Goal: Transaction & Acquisition: Book appointment/travel/reservation

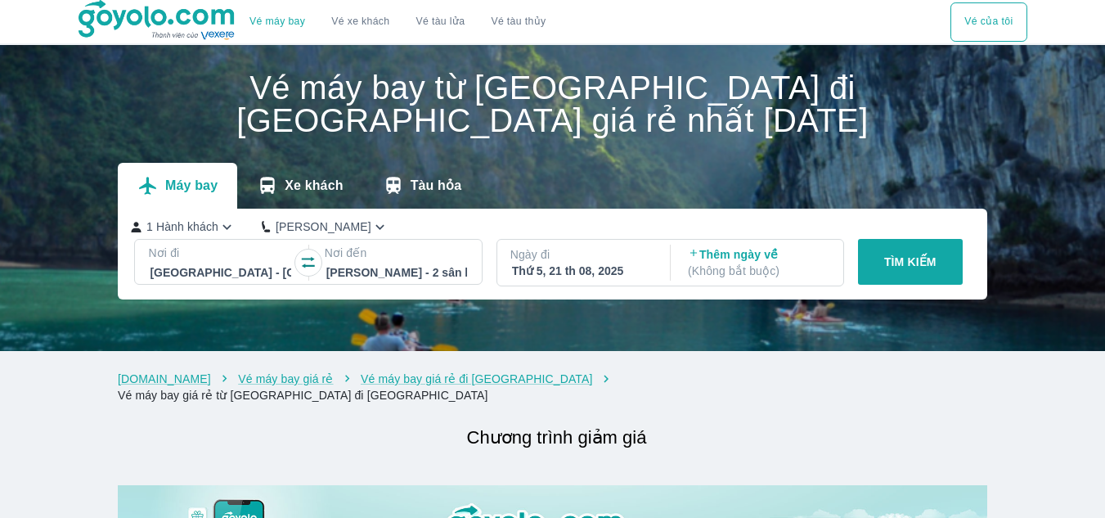
click at [584, 267] on div "Thứ 5, 21 th 08, 2025" at bounding box center [582, 271] width 141 height 16
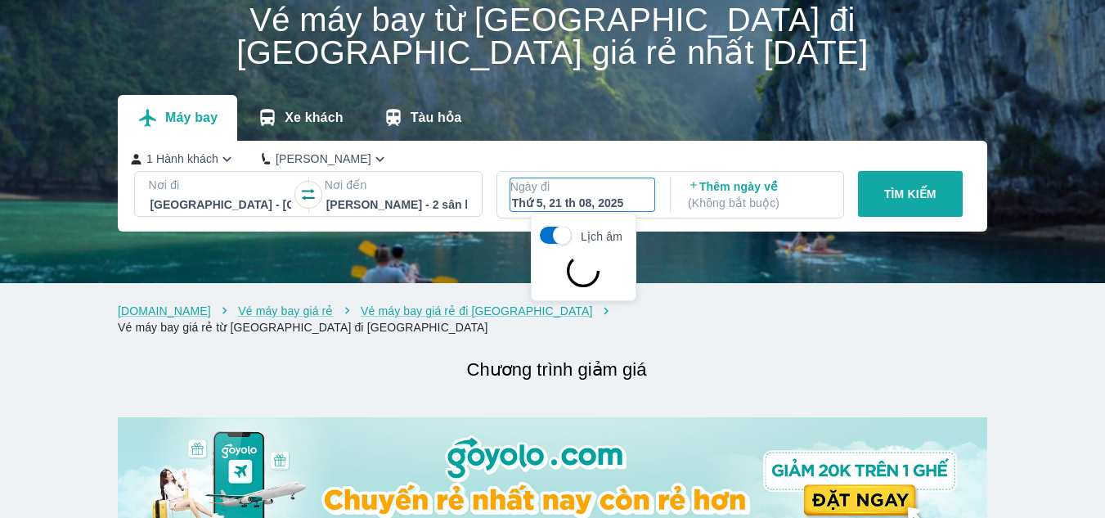
scroll to position [94, 0]
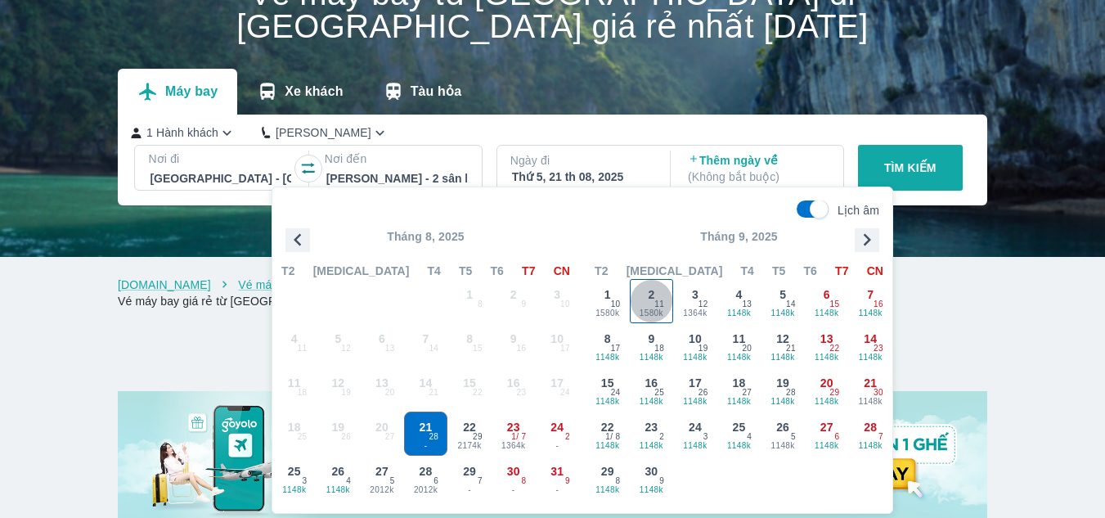
click at [660, 315] on span "1580k" at bounding box center [652, 313] width 43 height 13
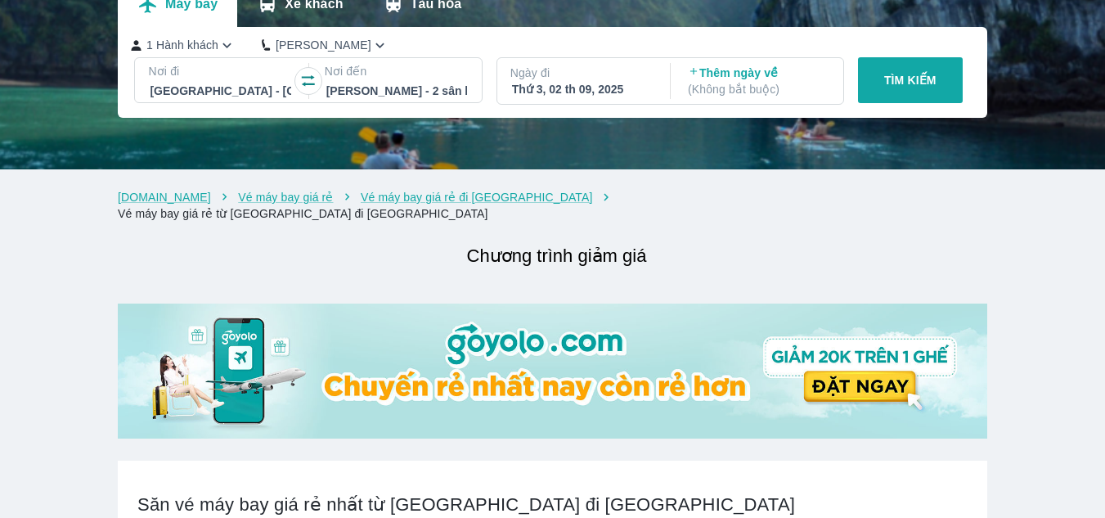
scroll to position [176, 0]
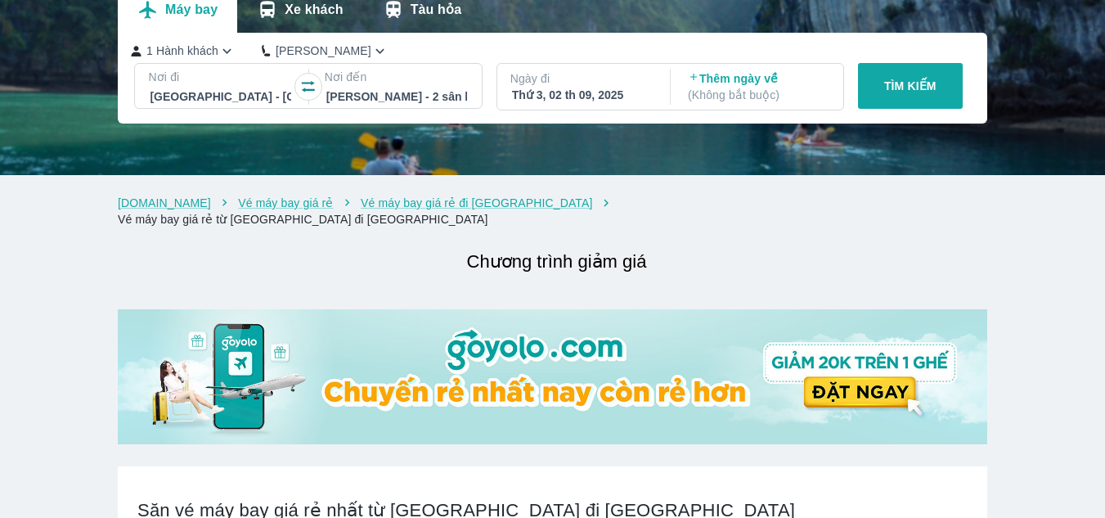
click at [874, 89] on button "TÌM KIẾM" at bounding box center [910, 86] width 105 height 46
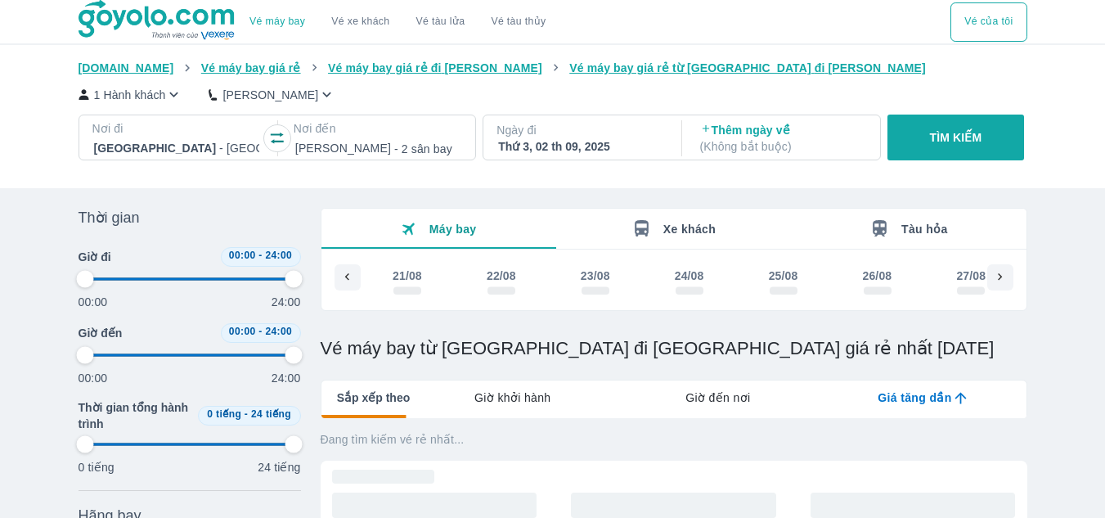
scroll to position [0, 645]
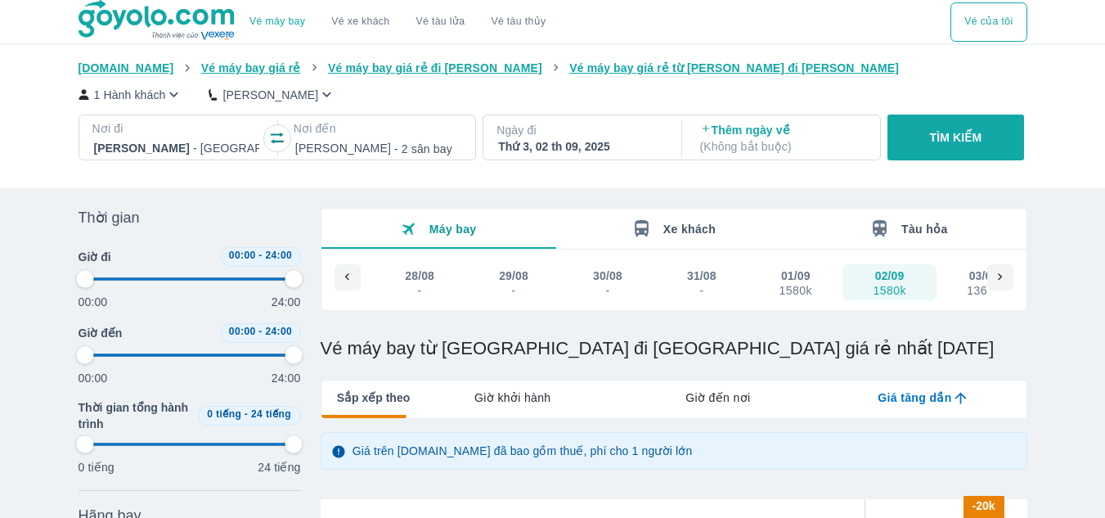
type input "97.9166666666667"
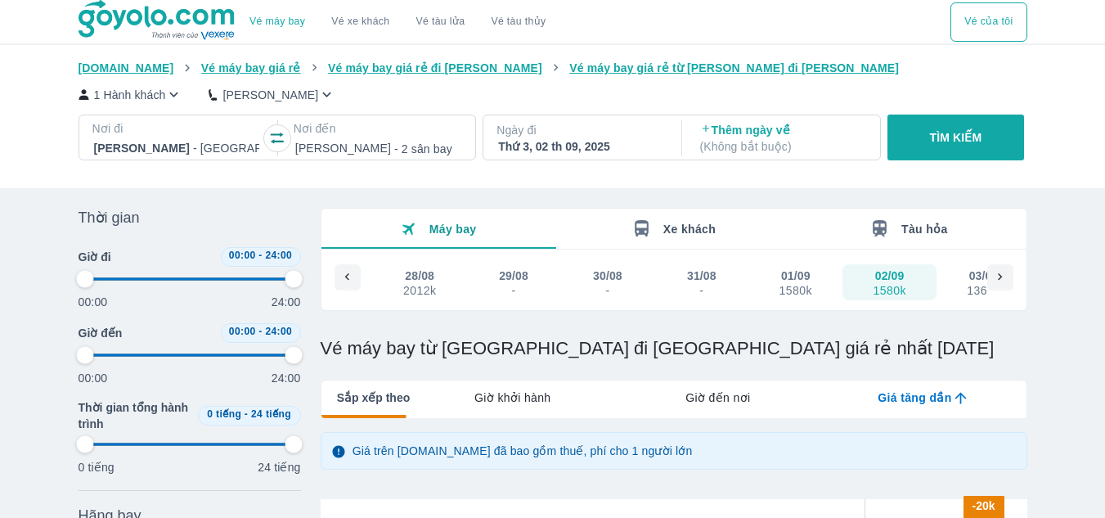
type input "97.9166666666667"
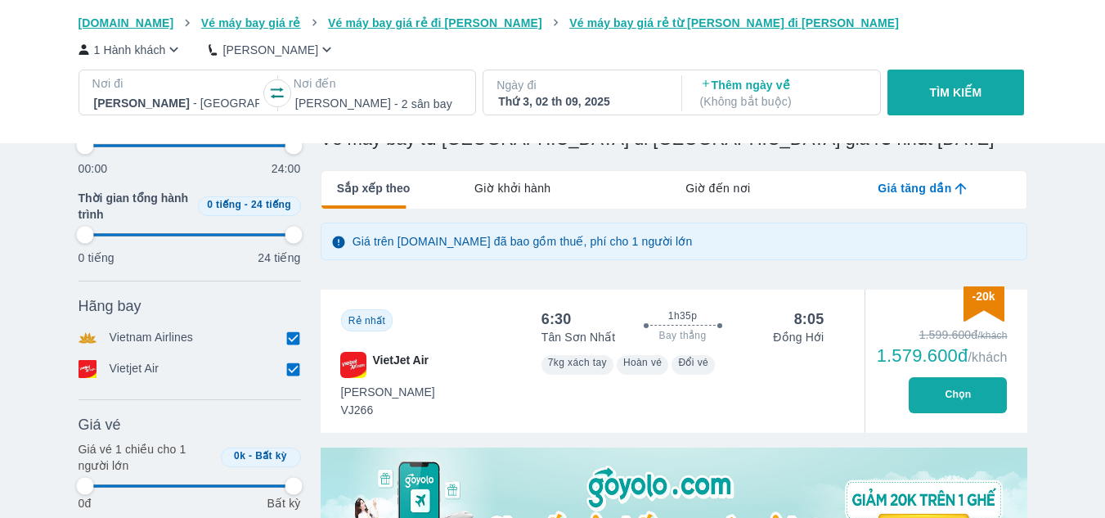
scroll to position [327, 0]
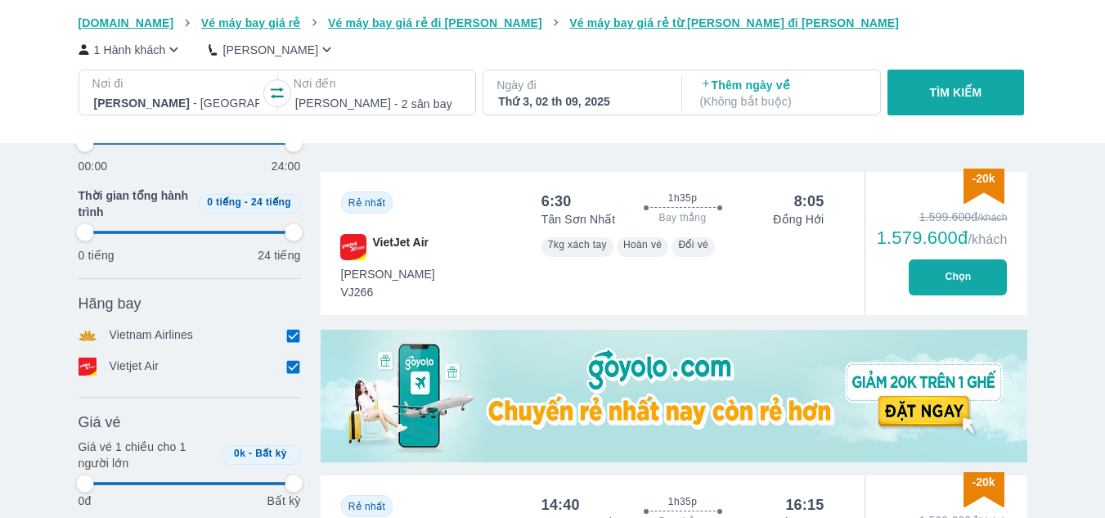
type input "97.9166666666667"
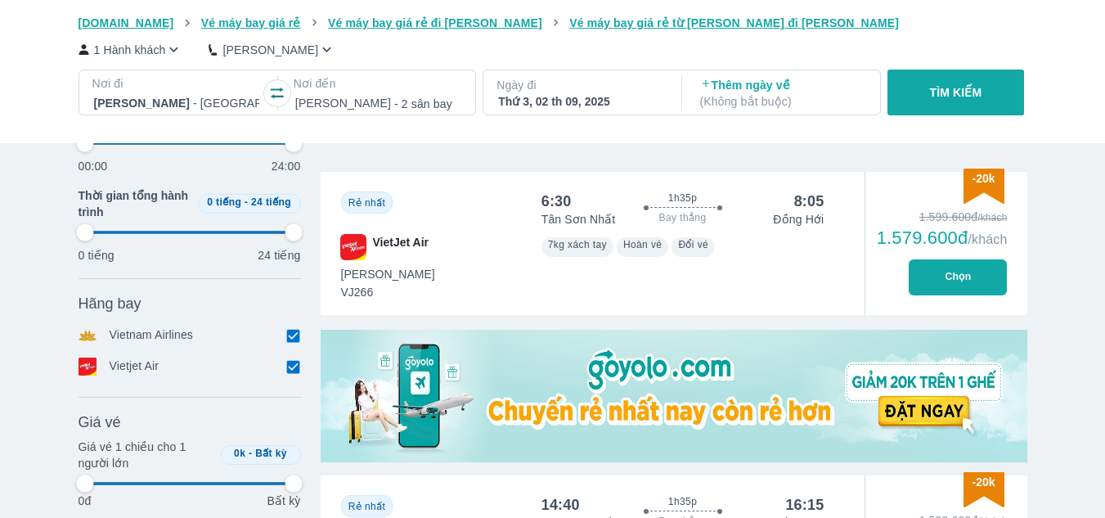
type input "97.9166666666667"
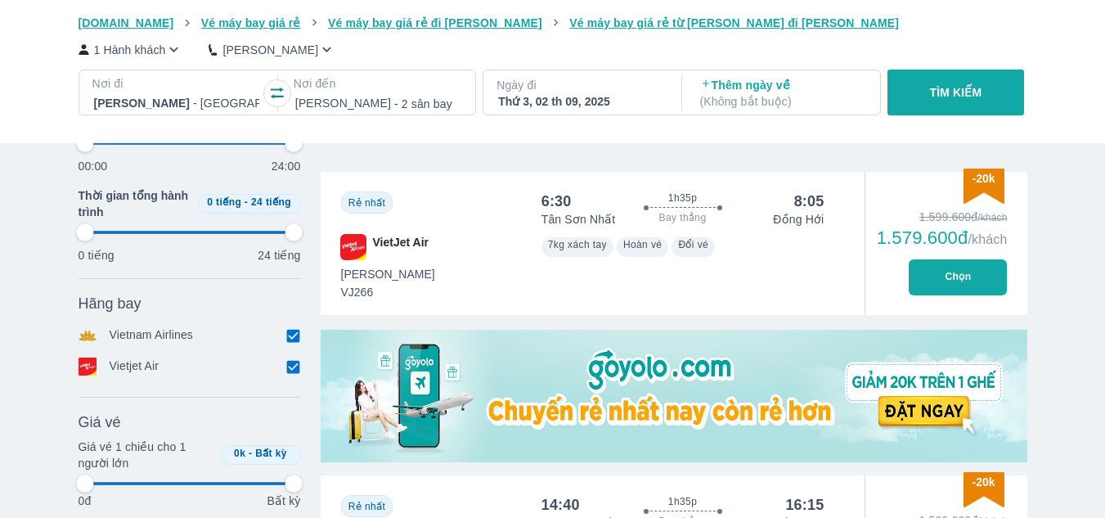
type input "97.9166666666667"
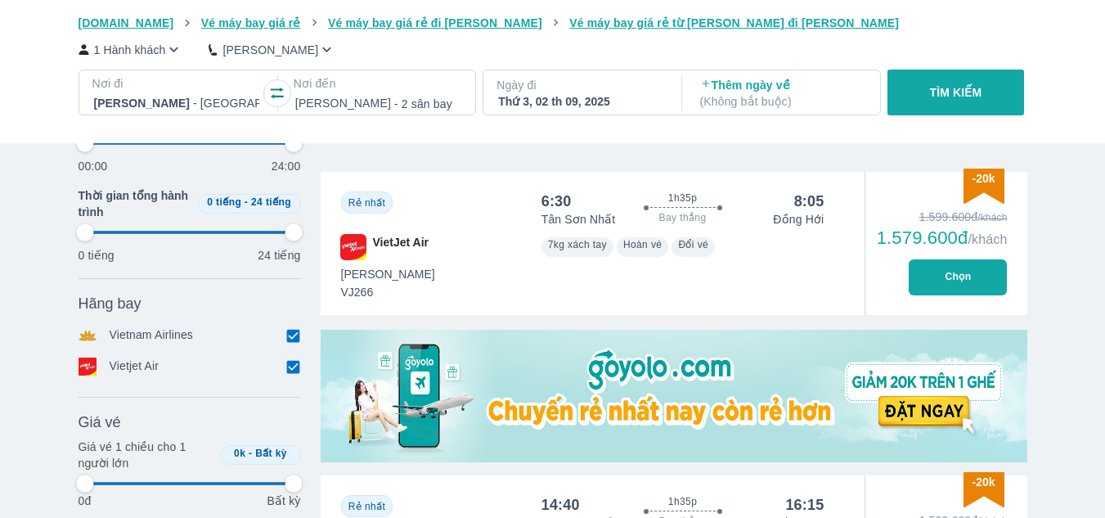
type input "97.9166666666667"
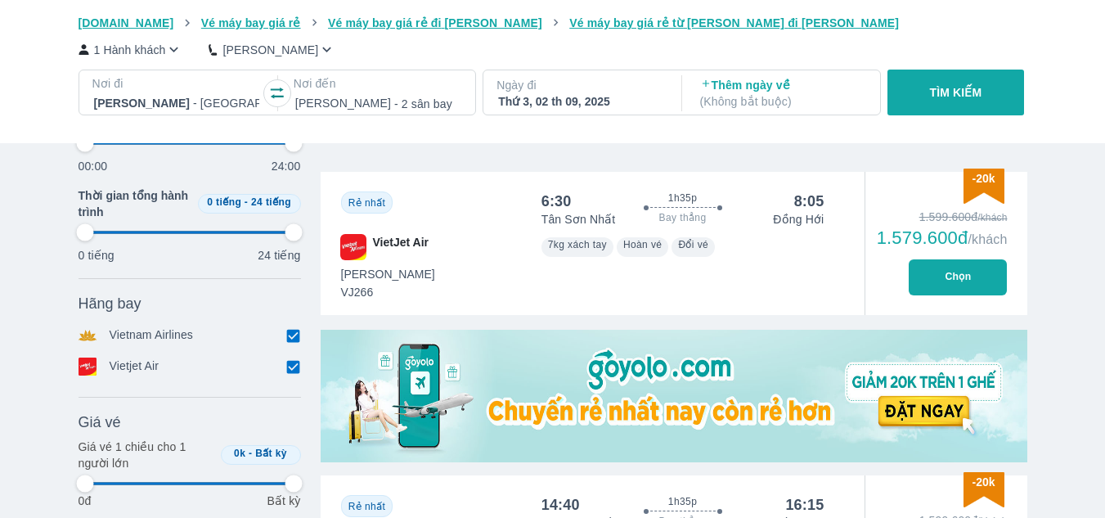
type input "97.9166666666667"
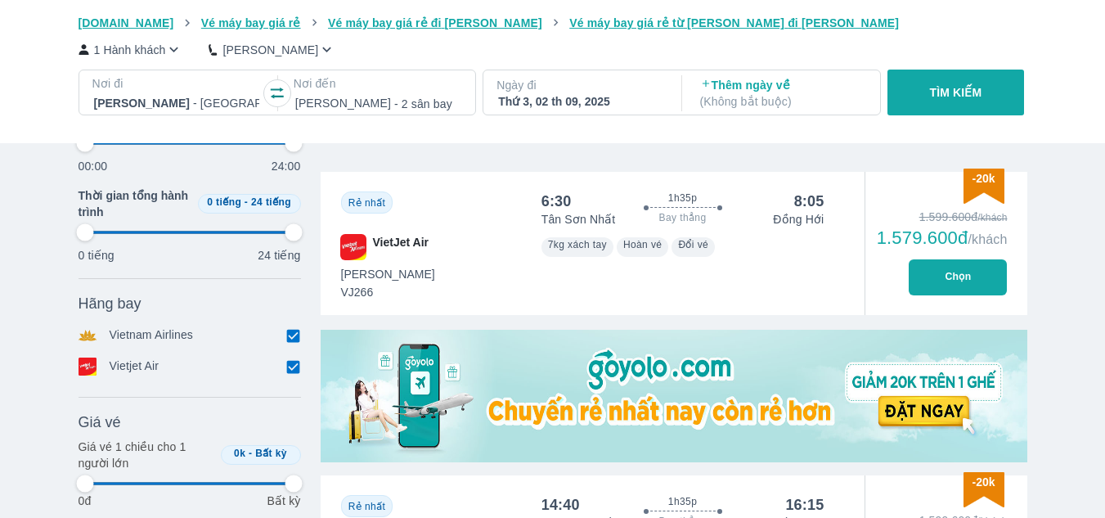
type input "97.9166666666667"
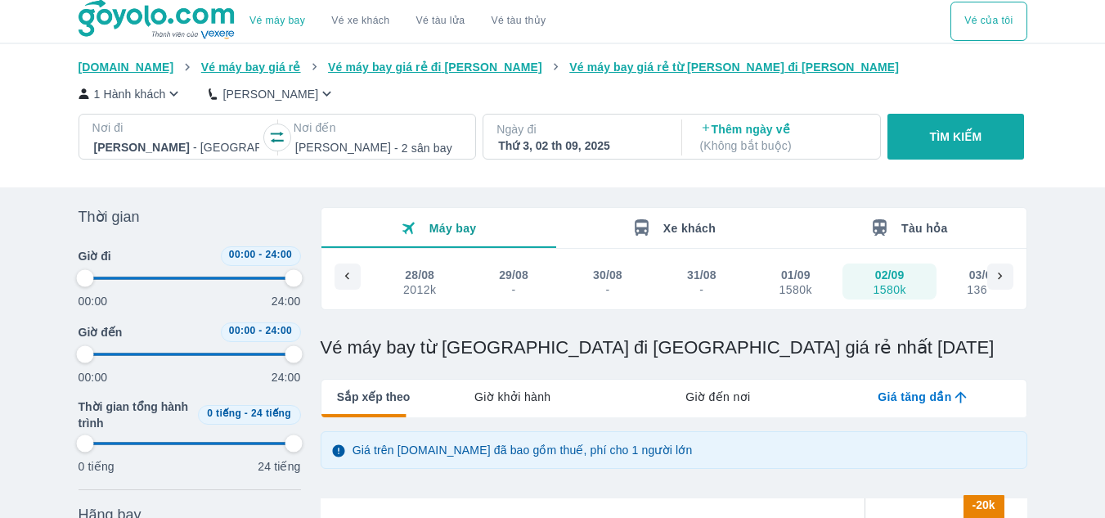
scroll to position [0, 0]
type input "97.9166666666667"
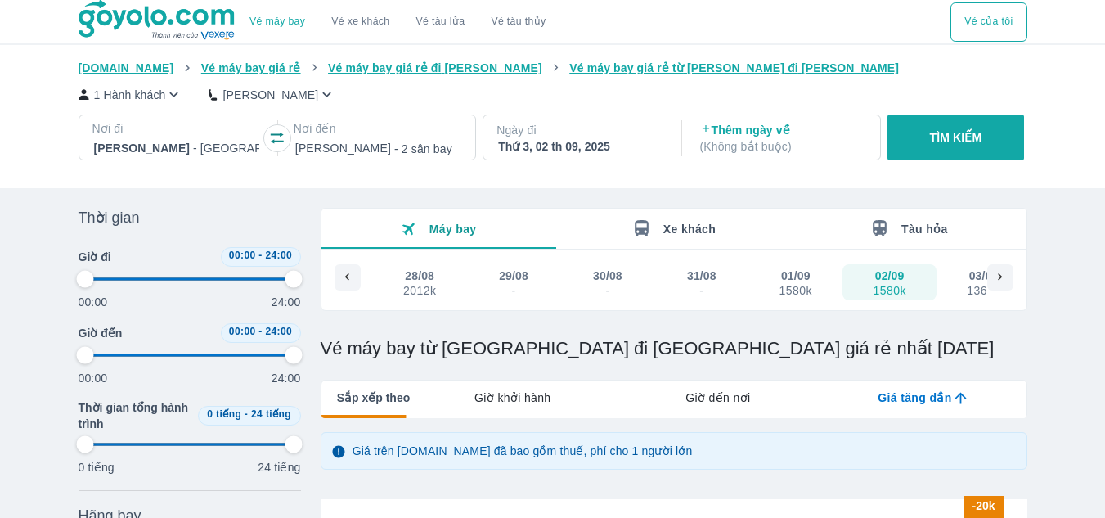
type input "97.9166666666667"
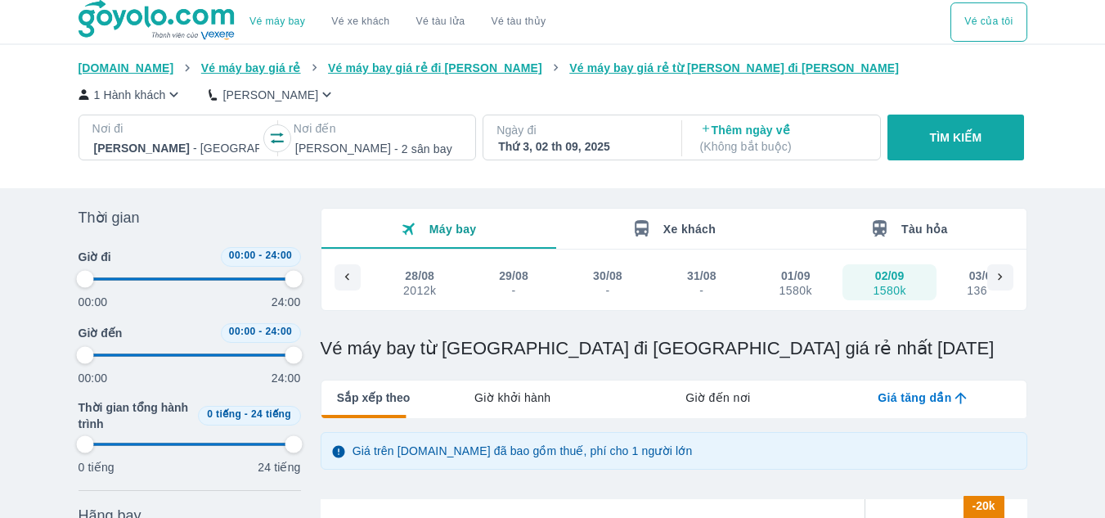
type input "97.9166666666667"
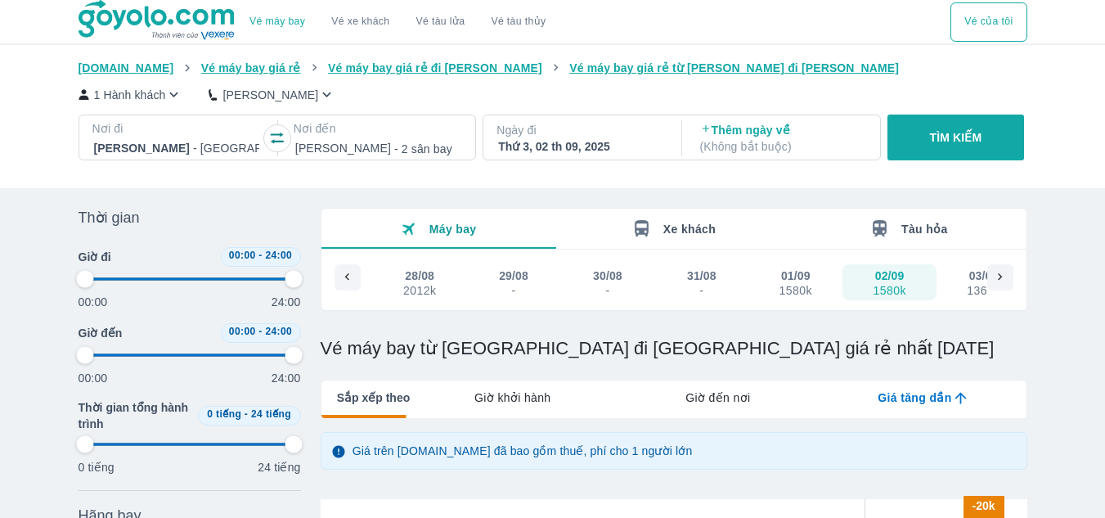
type input "97.9166666666667"
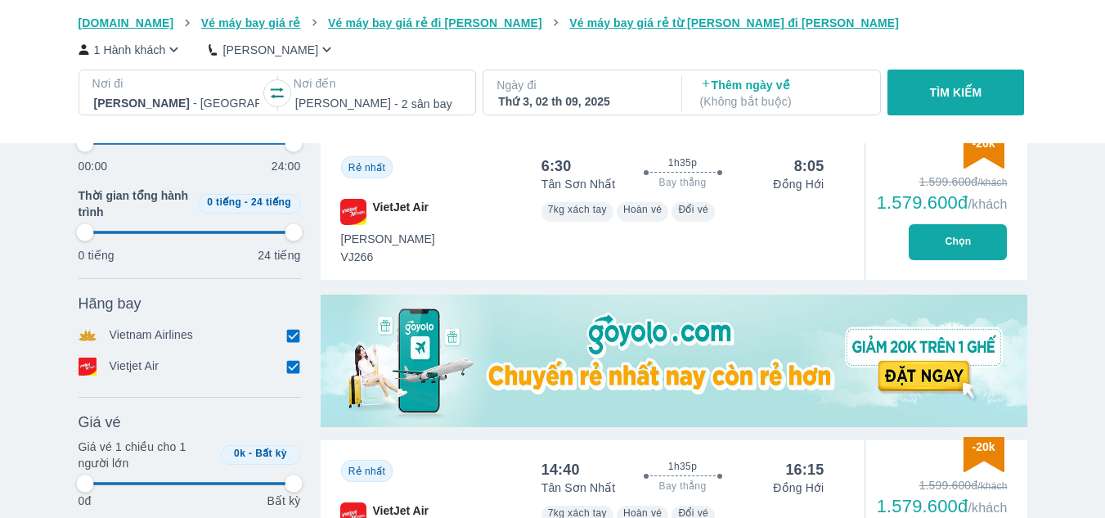
scroll to position [409, 0]
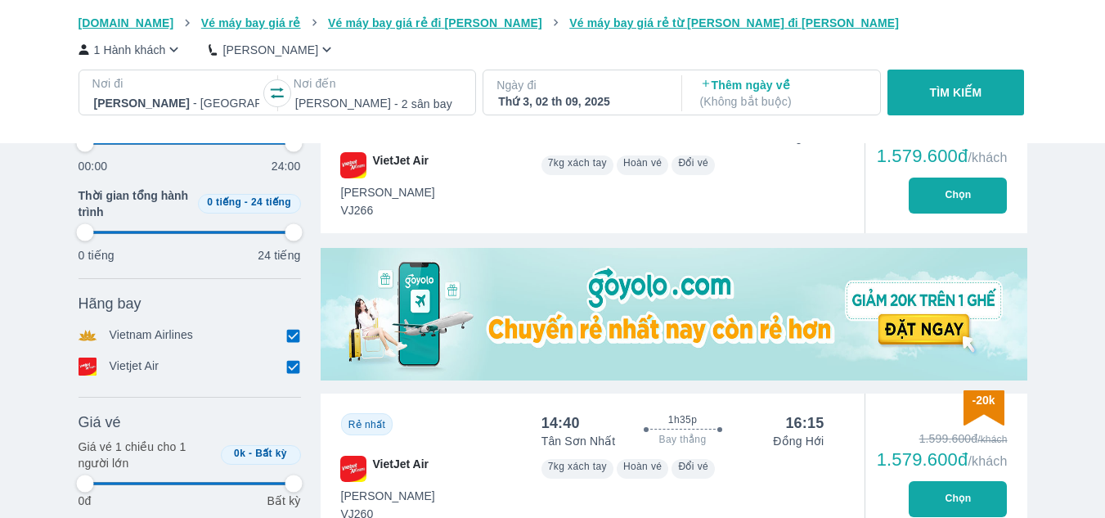
type input "97.9166666666667"
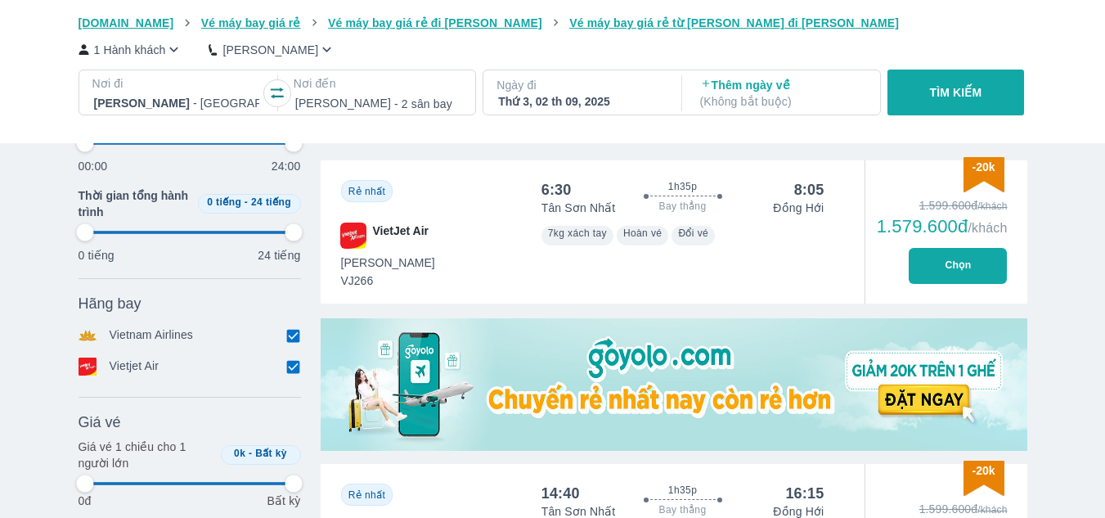
type input "97.9166666666667"
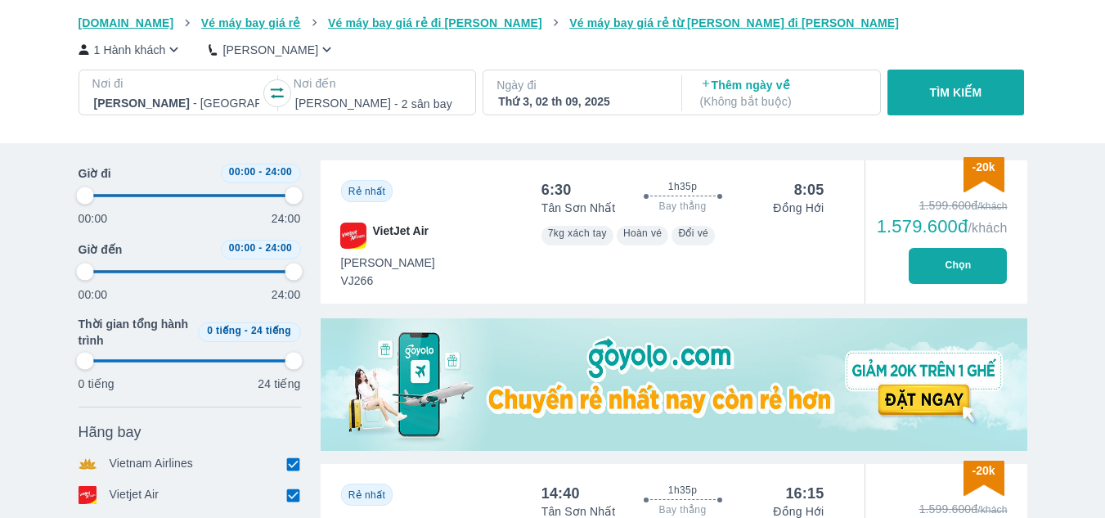
scroll to position [245, 0]
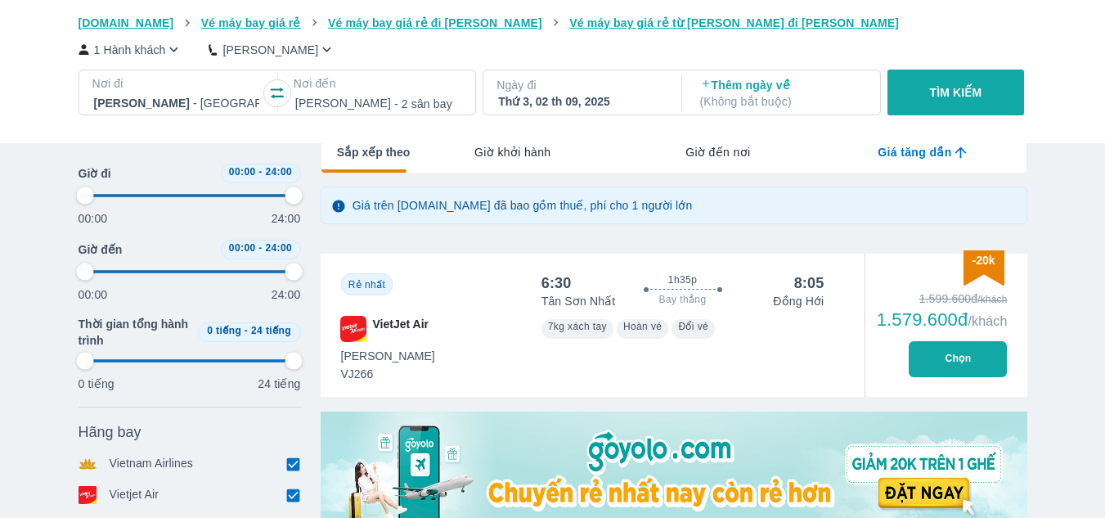
type input "97.9166666666667"
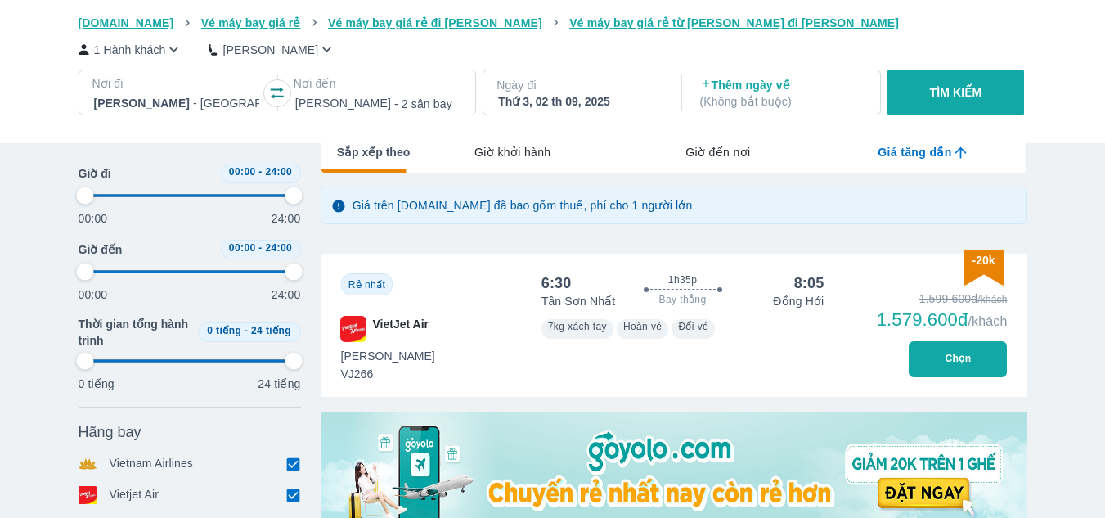
type input "97.9166666666667"
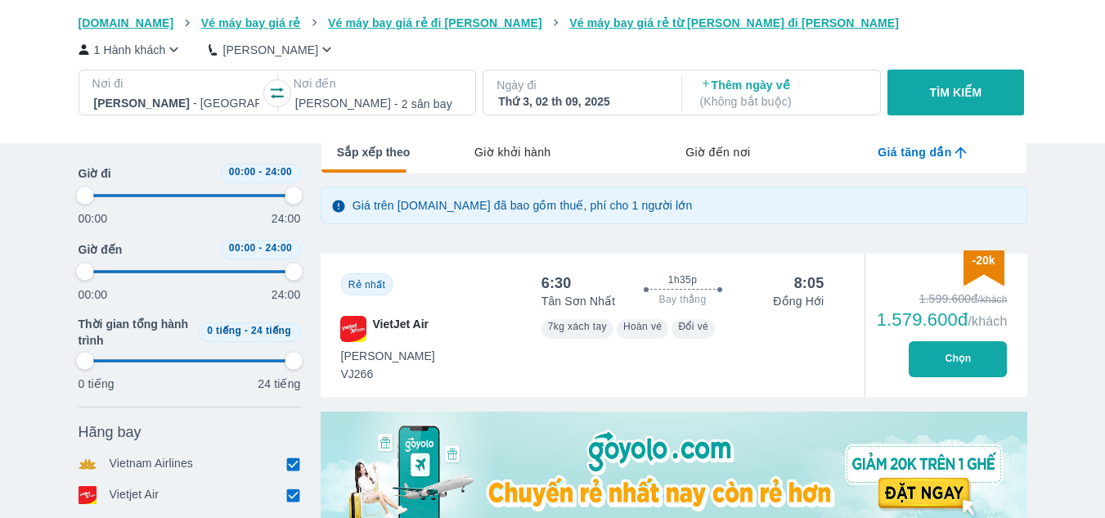
type input "97.9166666666667"
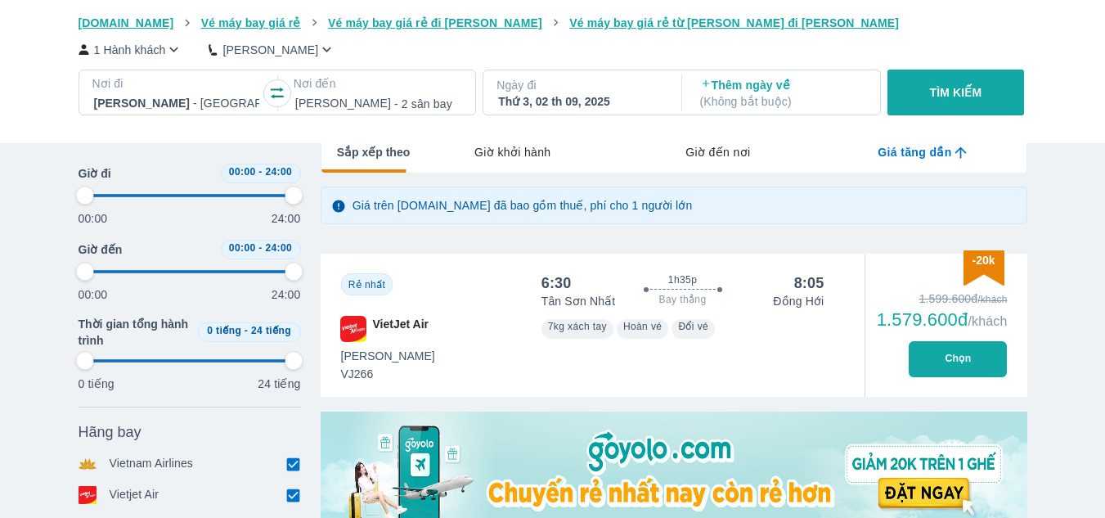
type input "97.9166666666667"
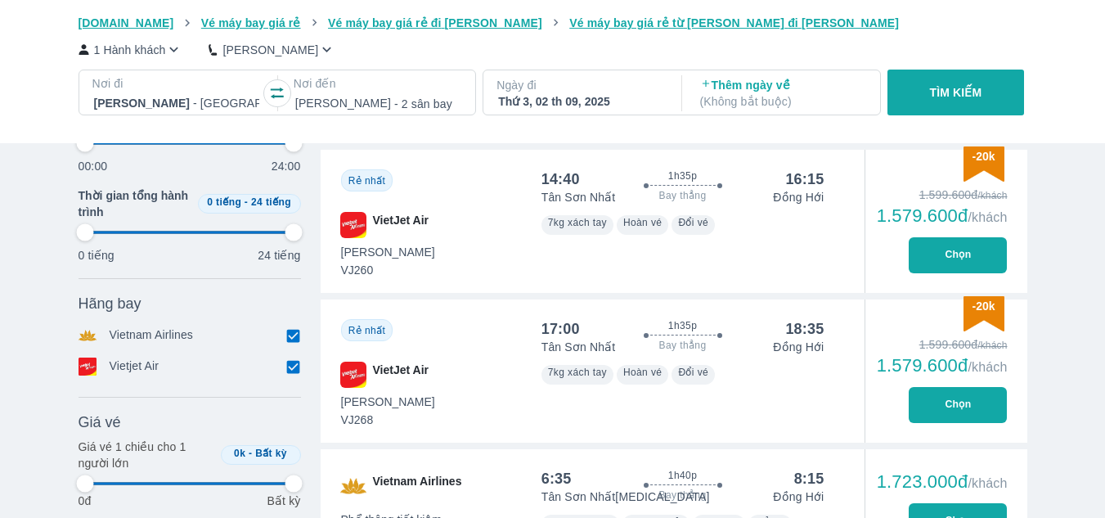
scroll to position [654, 0]
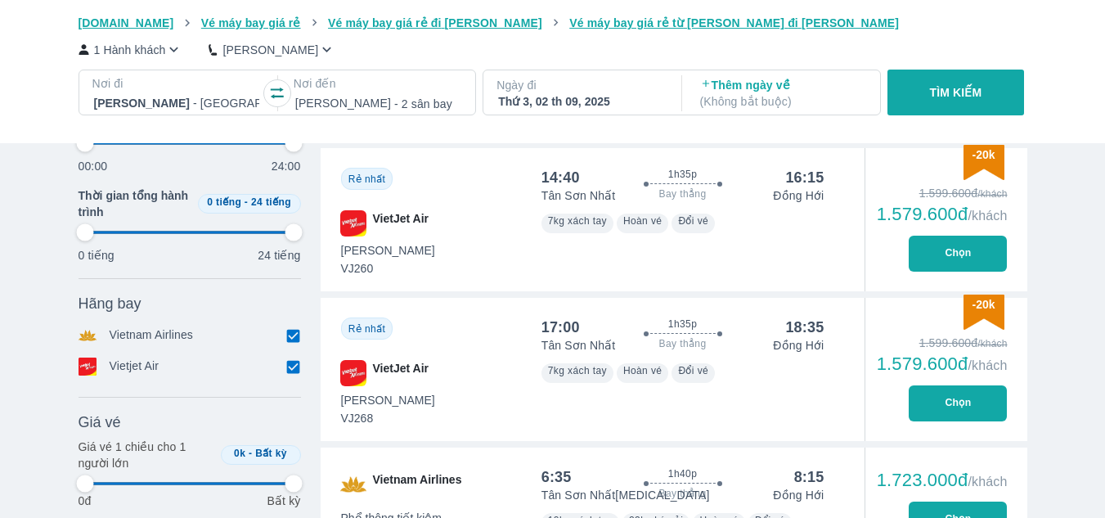
type input "97.9166666666667"
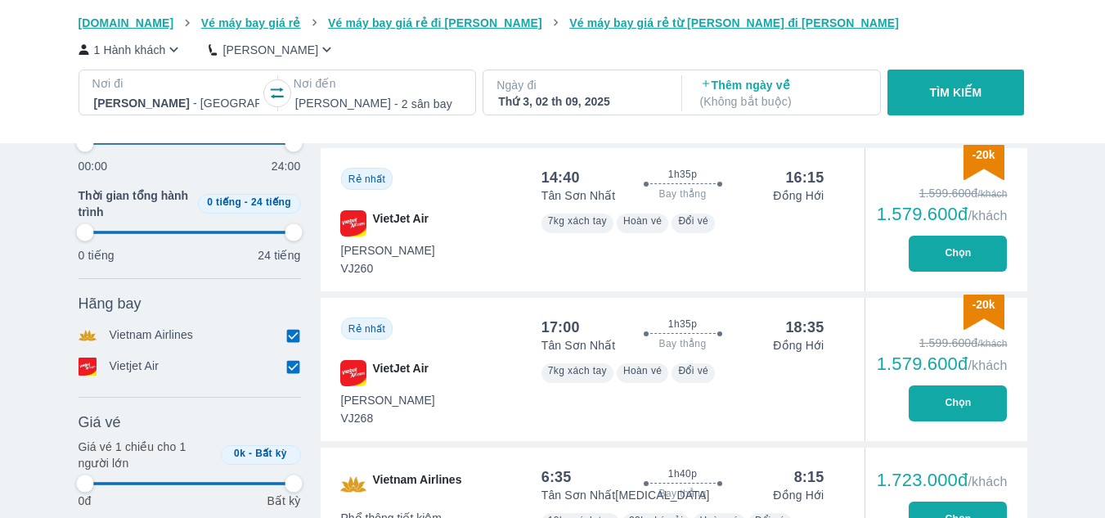
type input "97.9166666666667"
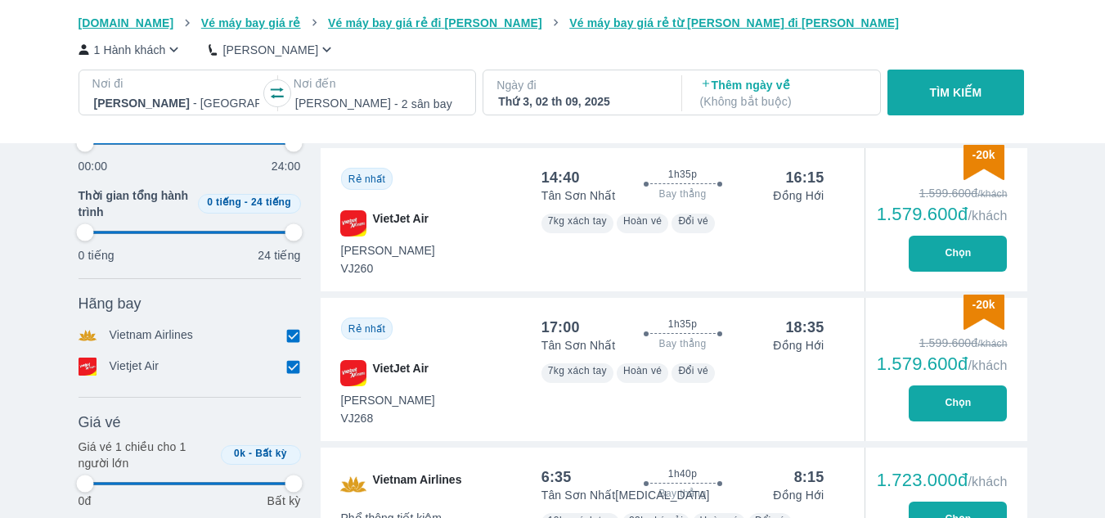
type input "97.9166666666667"
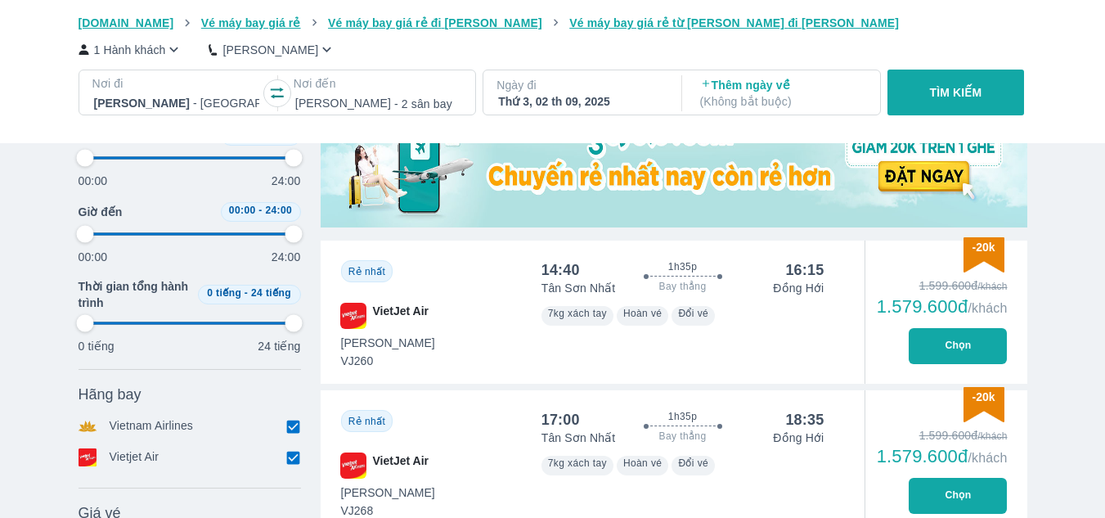
type input "97.9166666666667"
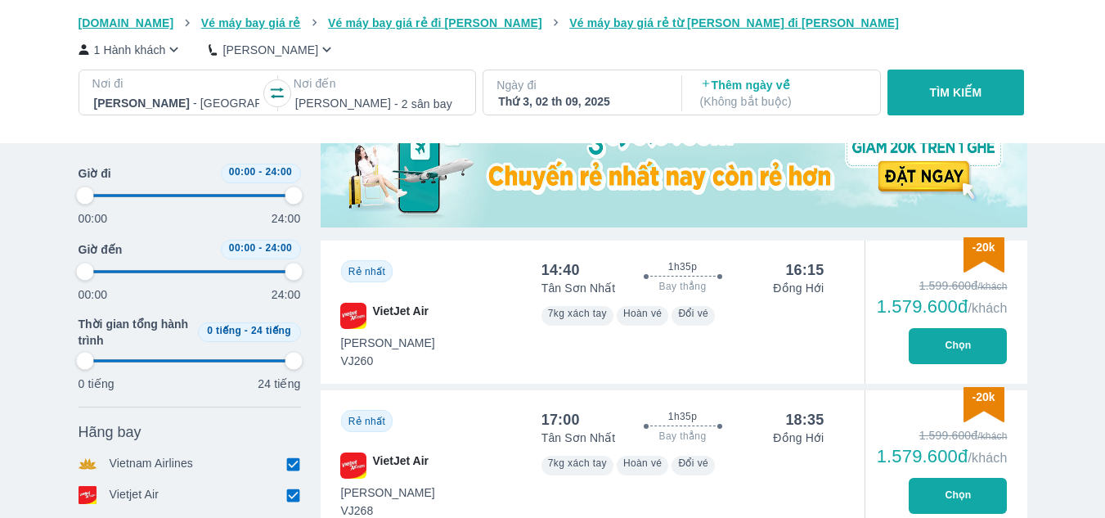
scroll to position [327, 0]
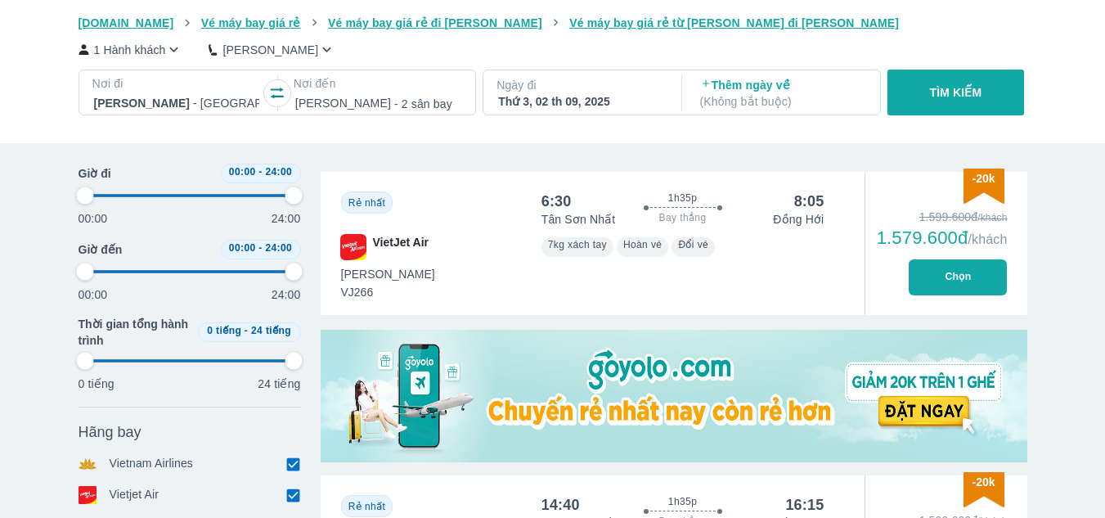
type input "97.9166666666667"
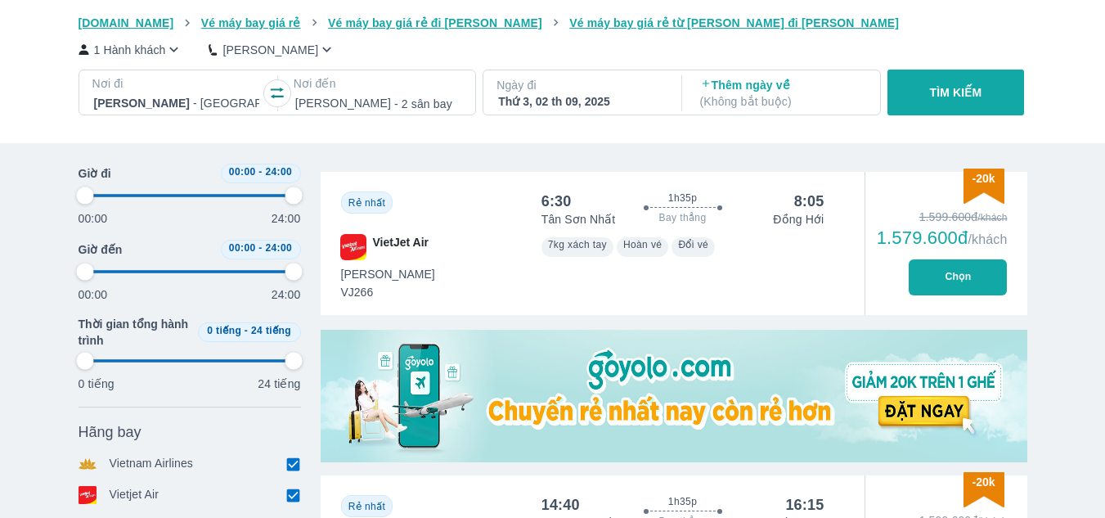
type input "97.9166666666667"
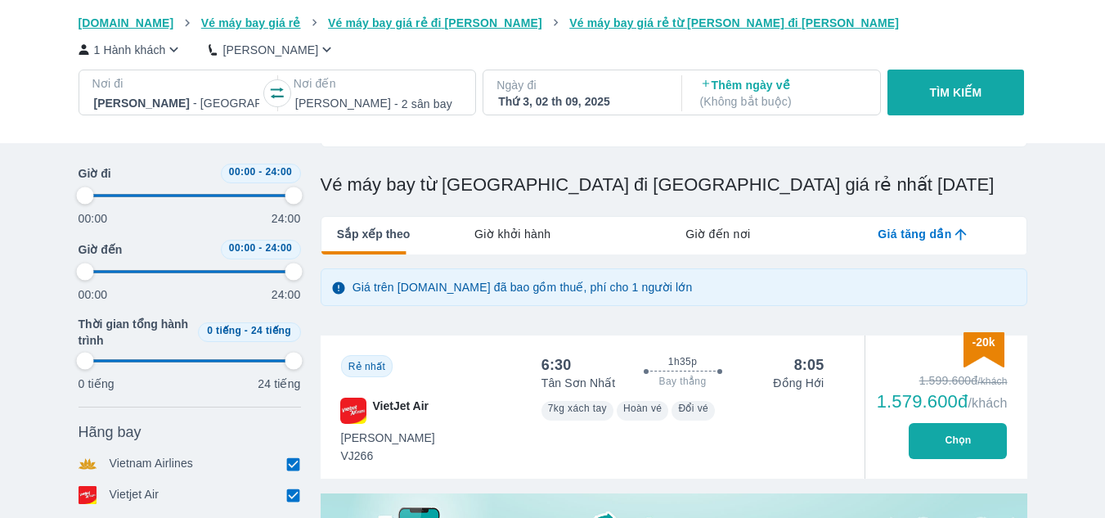
scroll to position [98, 0]
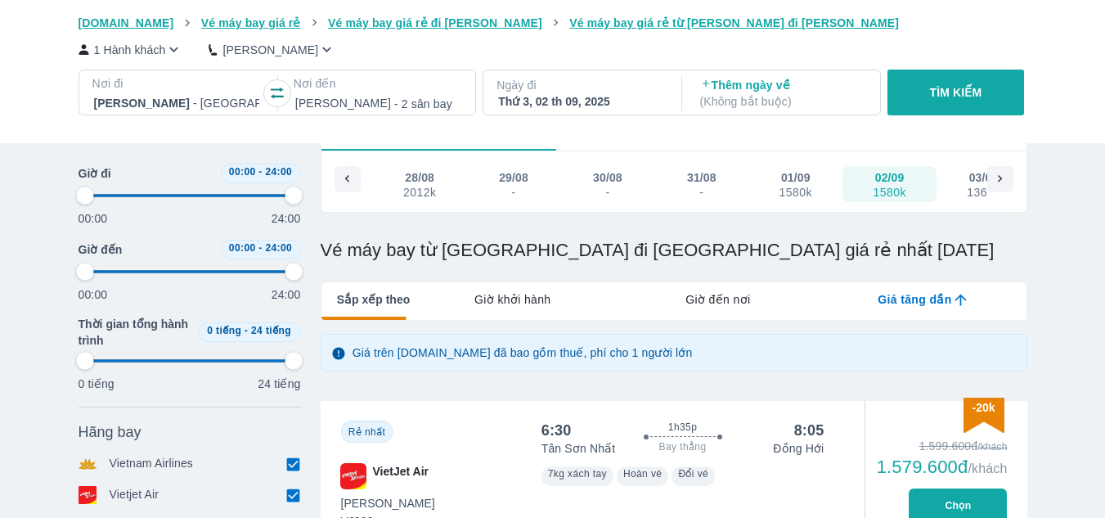
type input "97.9166666666667"
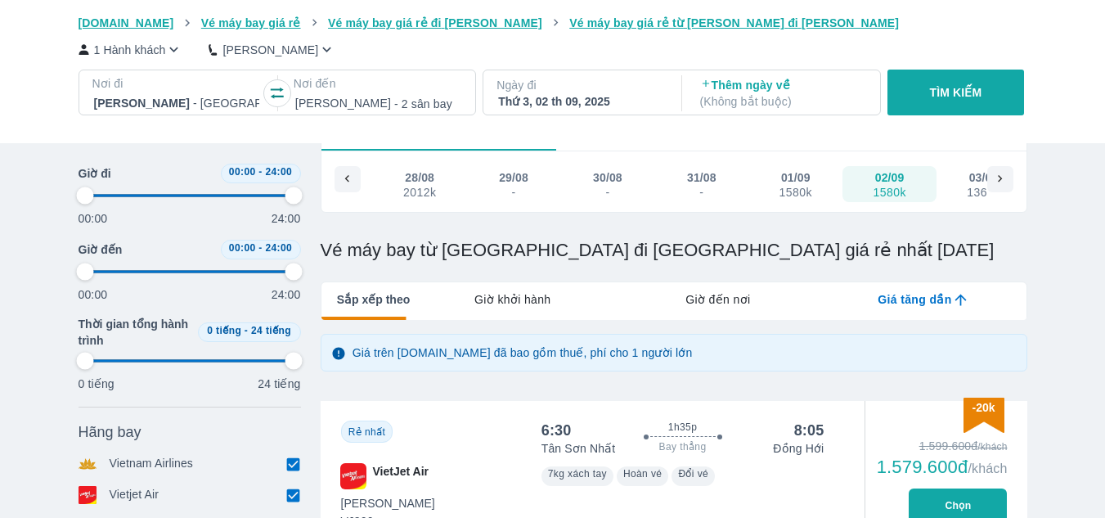
type input "97.9166666666667"
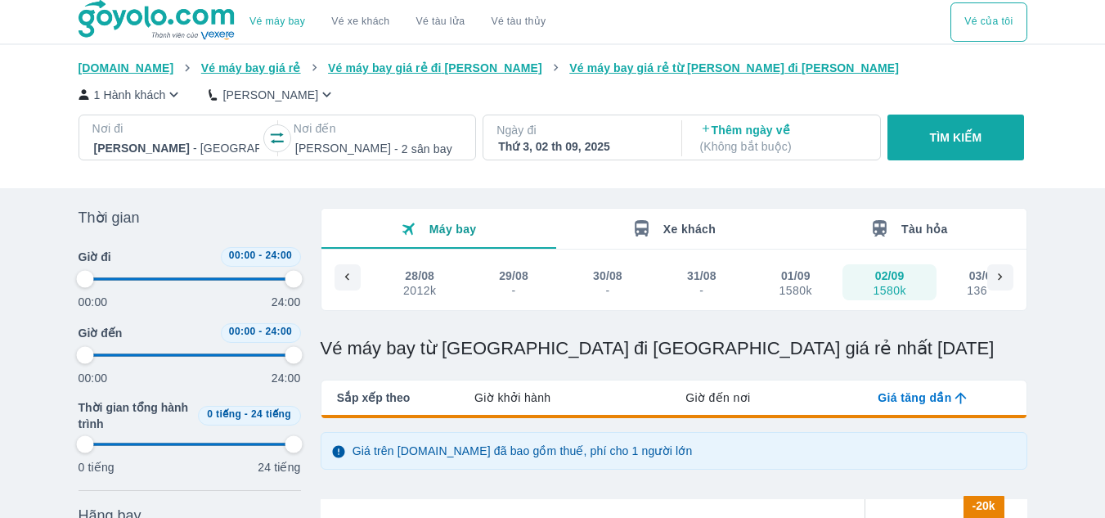
type input "97.9166666666667"
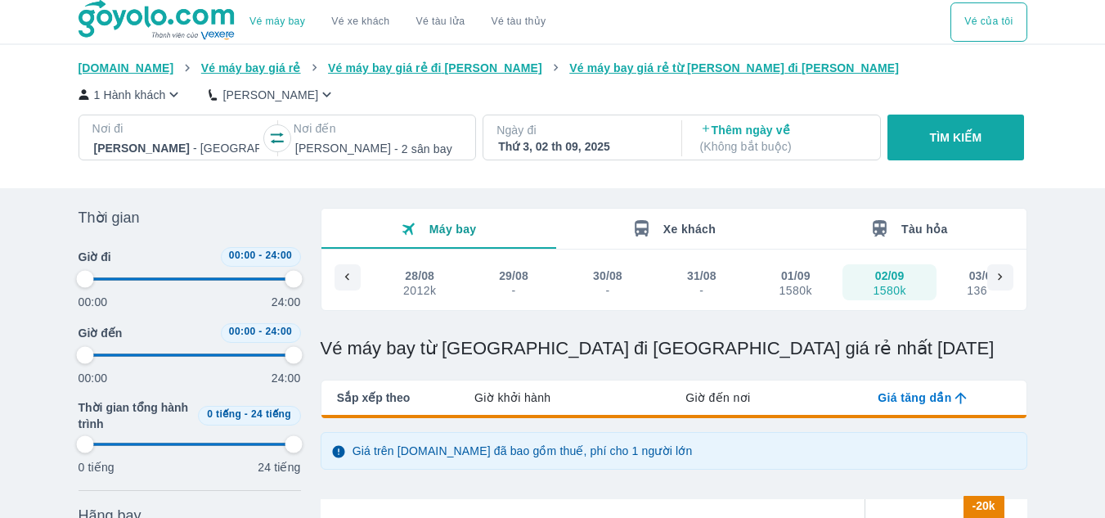
type input "97.9166666666667"
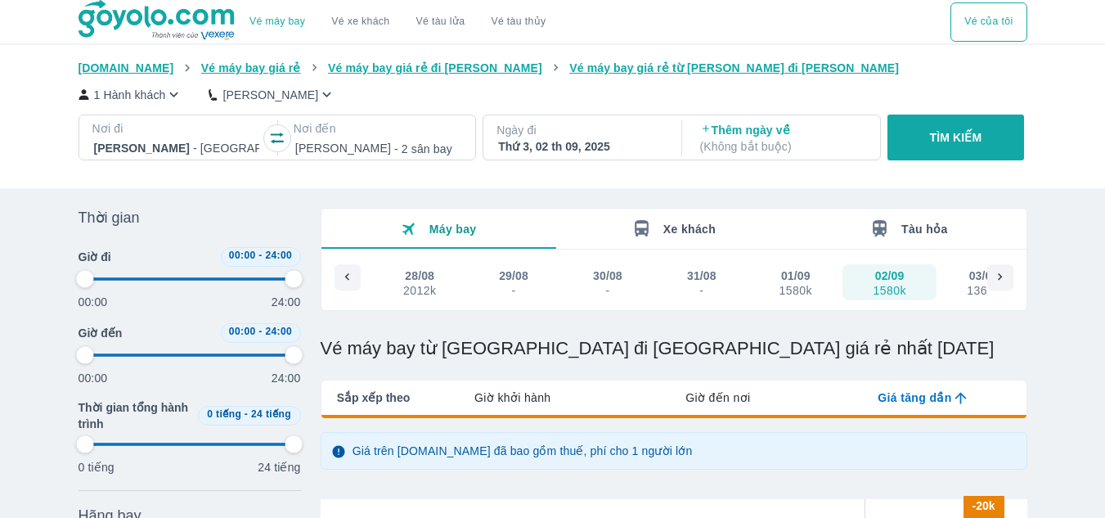
type input "97.9166666666667"
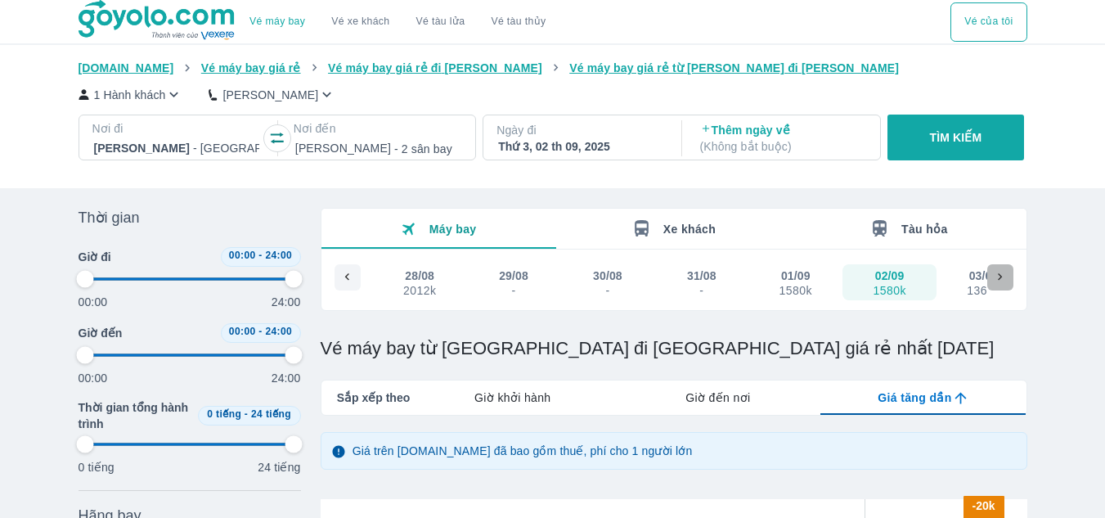
click at [1003, 285] on icon at bounding box center [1000, 277] width 15 height 15
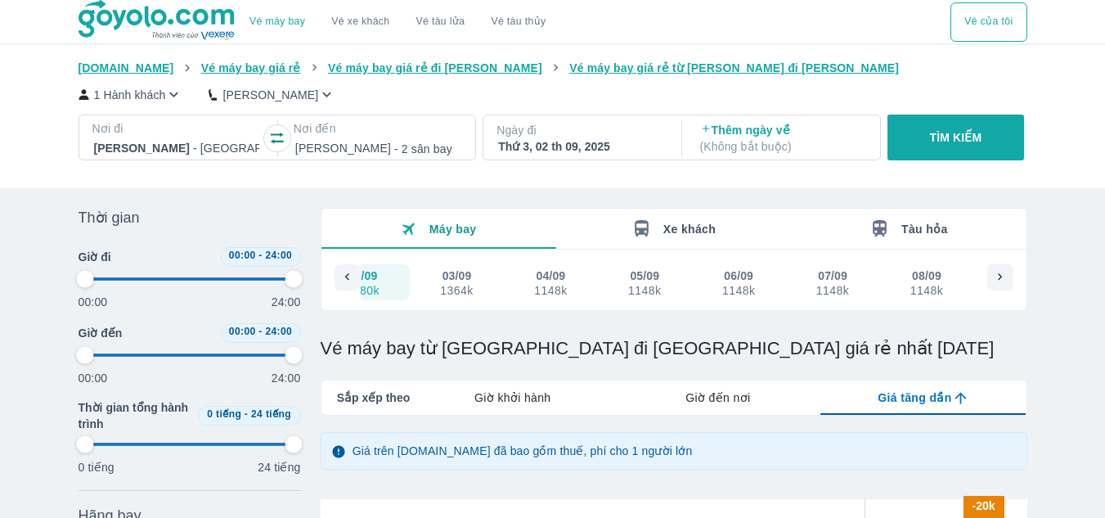
scroll to position [0, 1210]
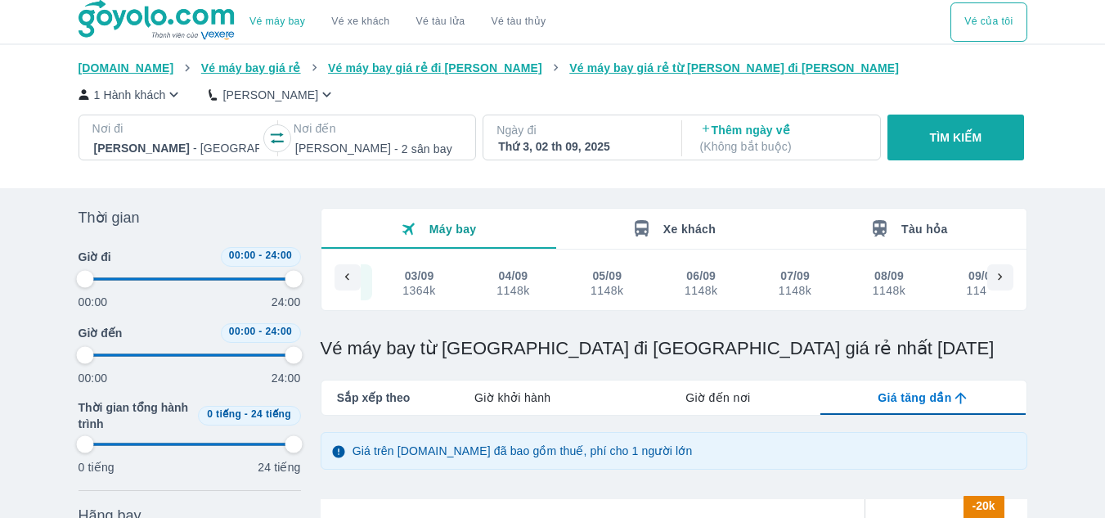
click at [429, 287] on div "1364k" at bounding box center [418, 290] width 33 height 13
type input "97.9166666666667"
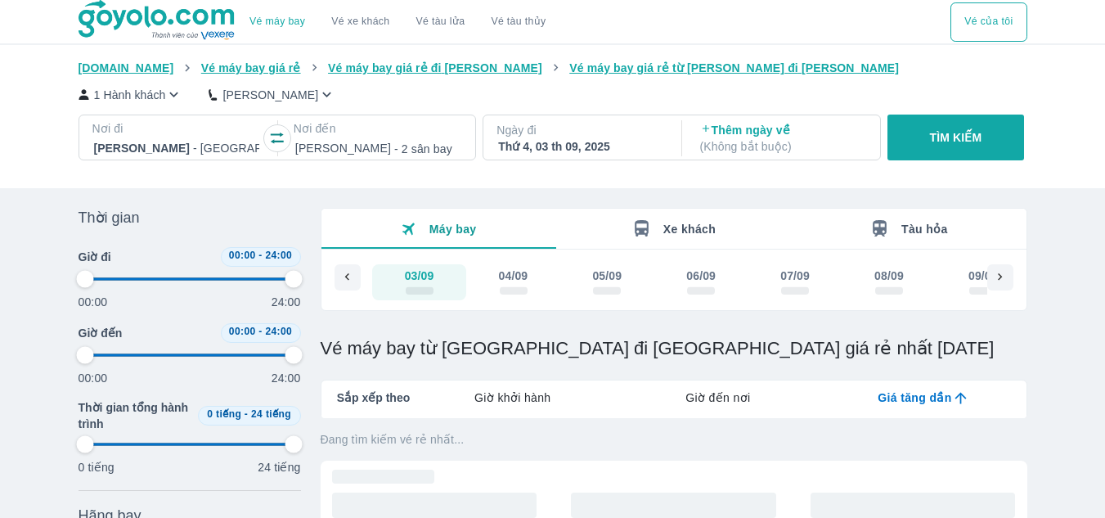
type input "97.9166666666667"
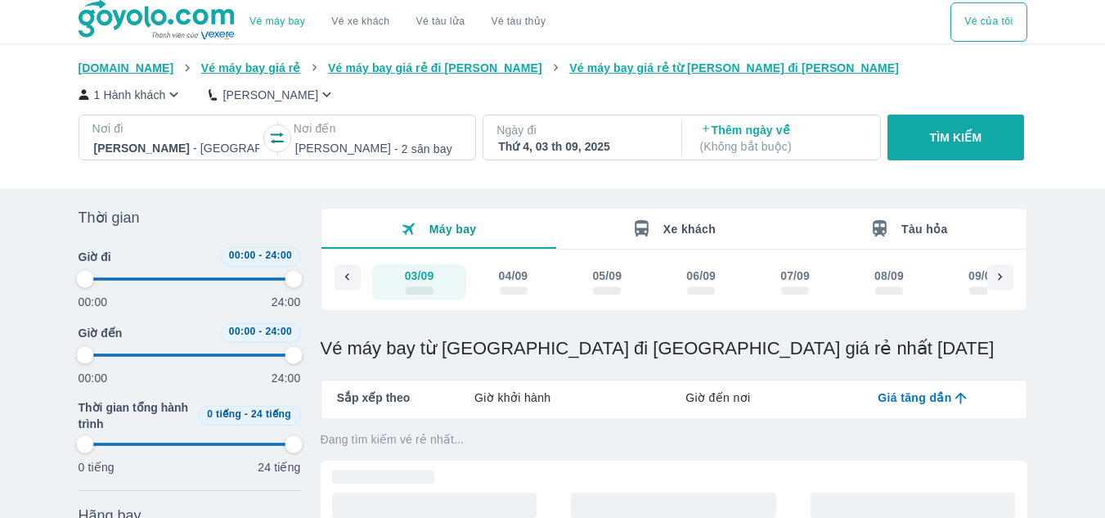
type input "97.9166666666667"
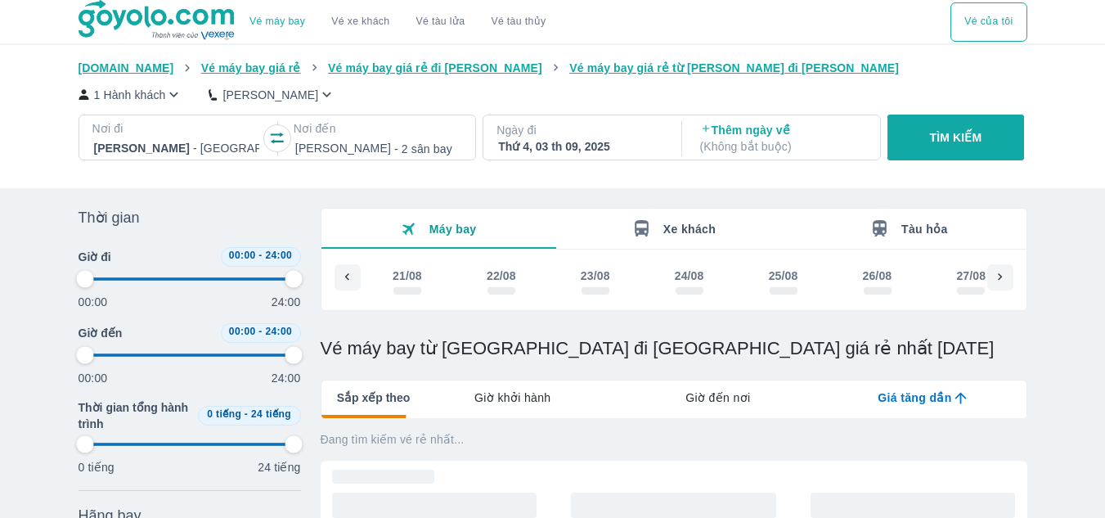
type input "97.9166666666667"
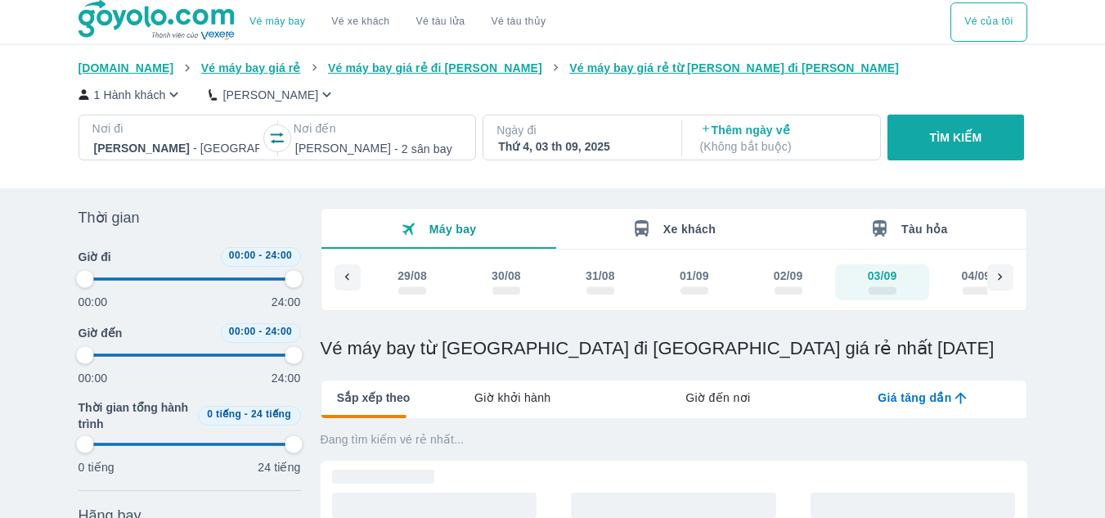
type input "97.9166666666667"
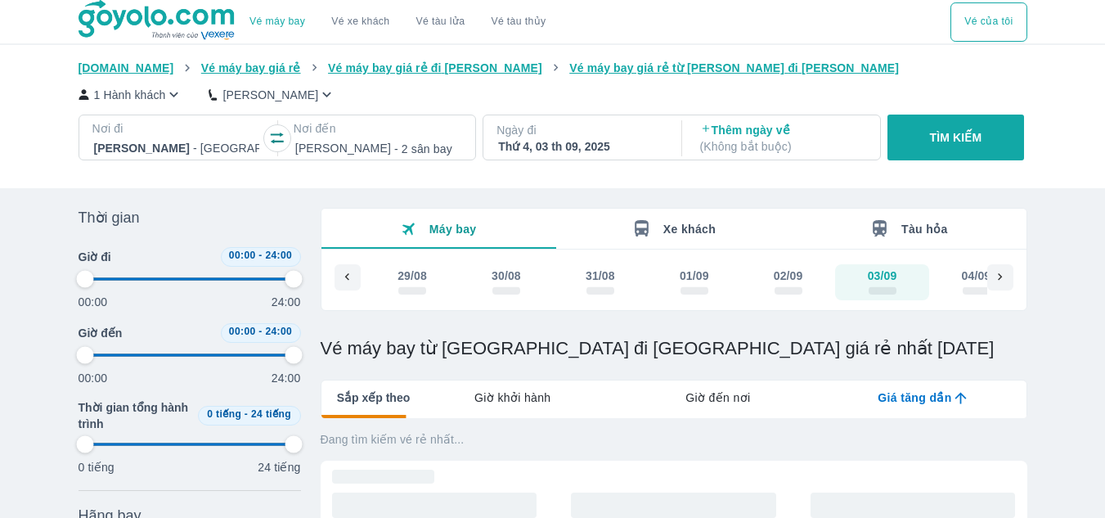
type input "97.9166666666667"
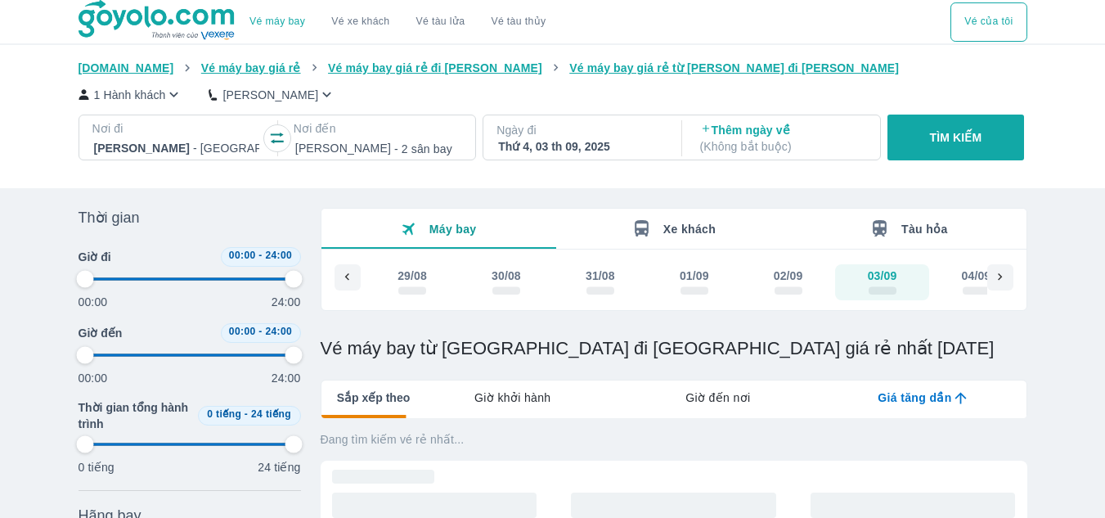
type input "97.9166666666667"
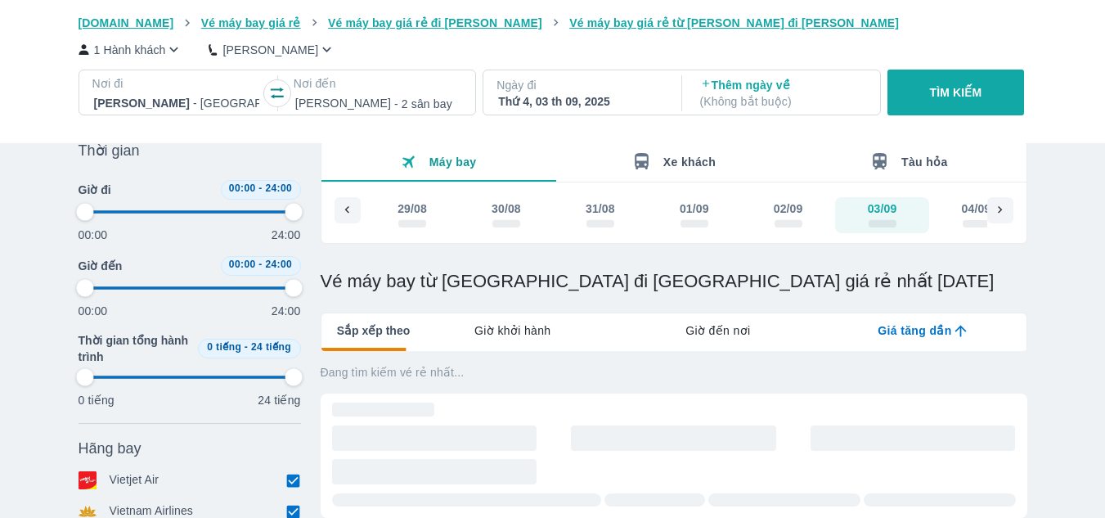
scroll to position [327, 0]
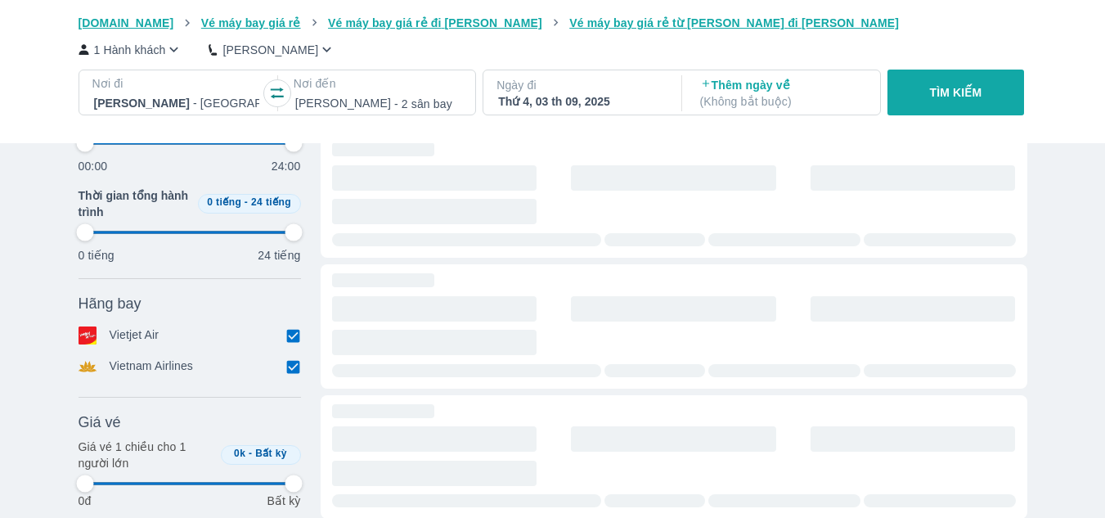
type input "97.9166666666667"
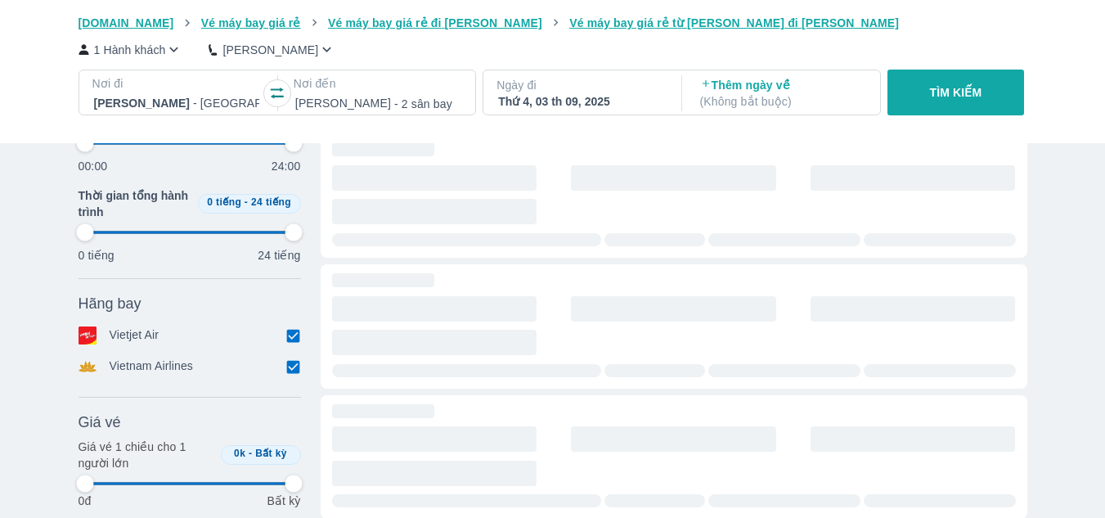
type input "97.9166666666667"
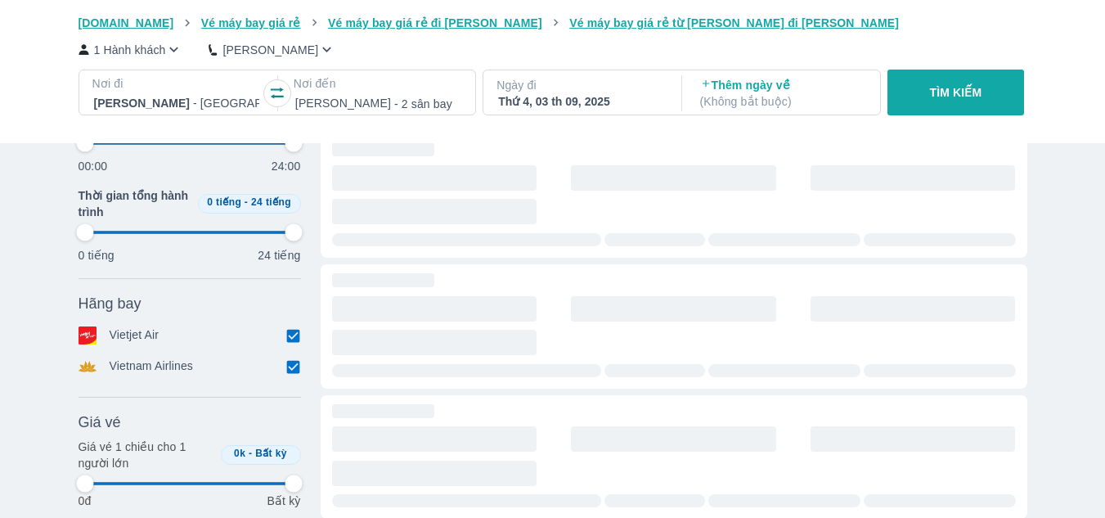
type input "97.9166666666667"
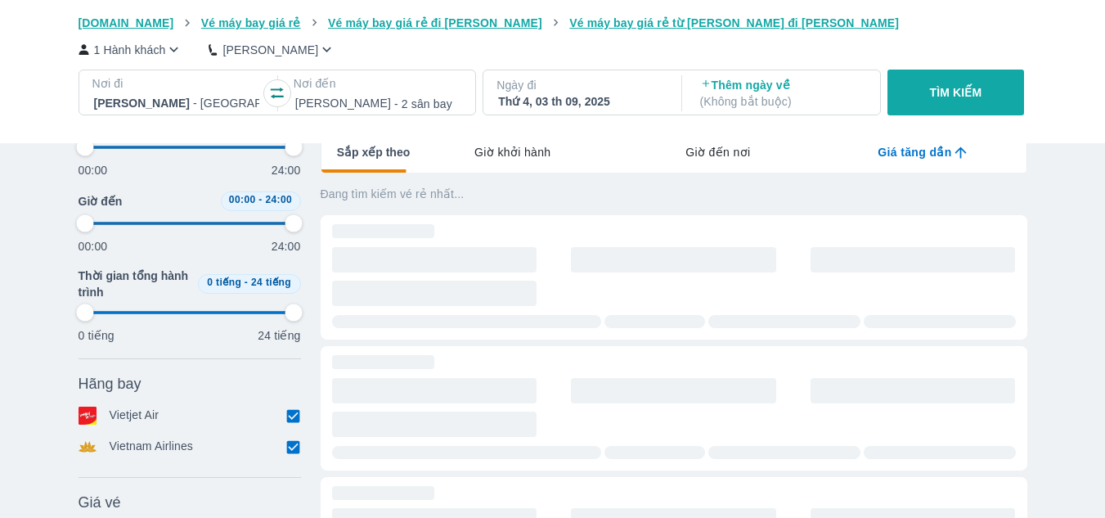
type input "97.9166666666667"
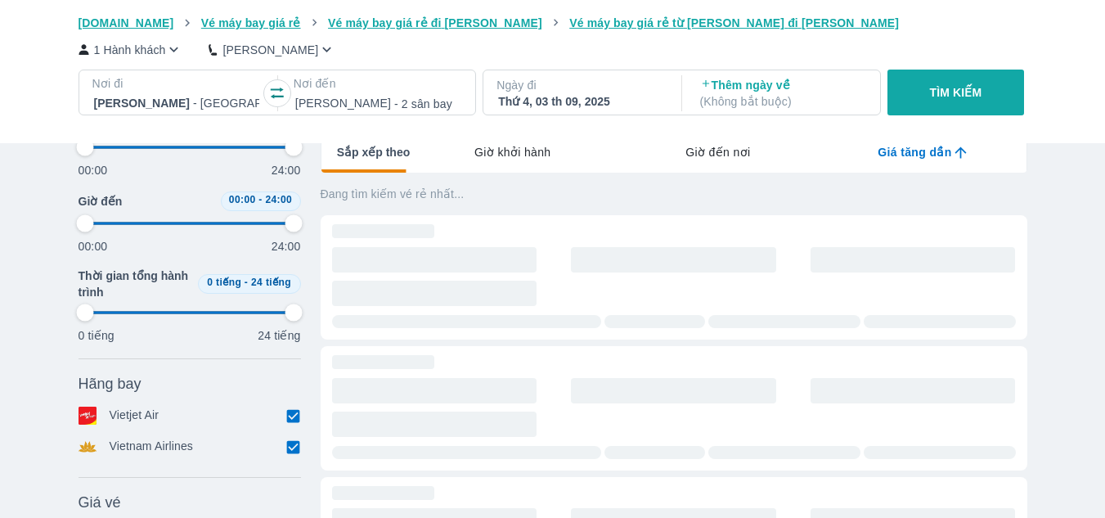
type input "97.9166666666667"
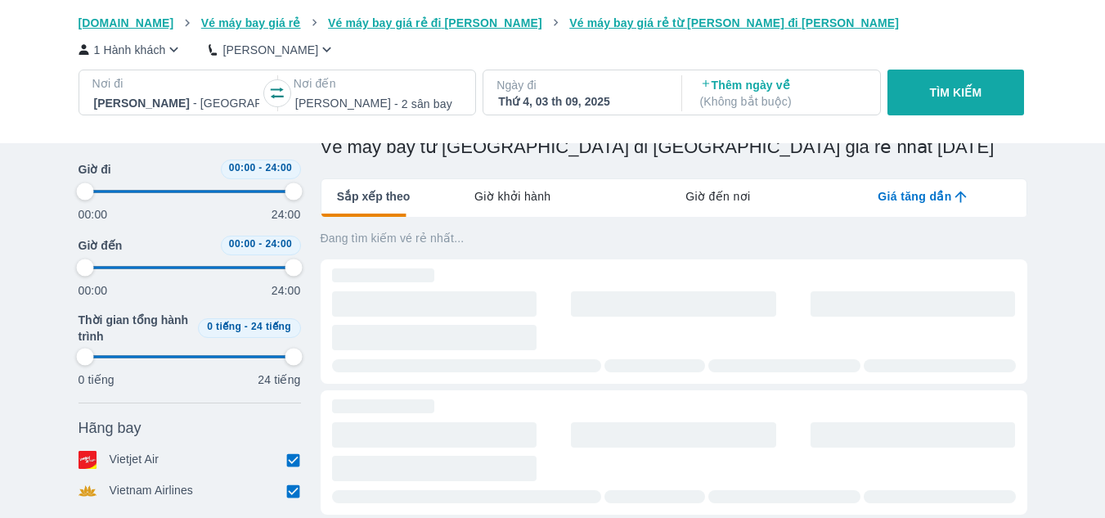
type input "97.9166666666667"
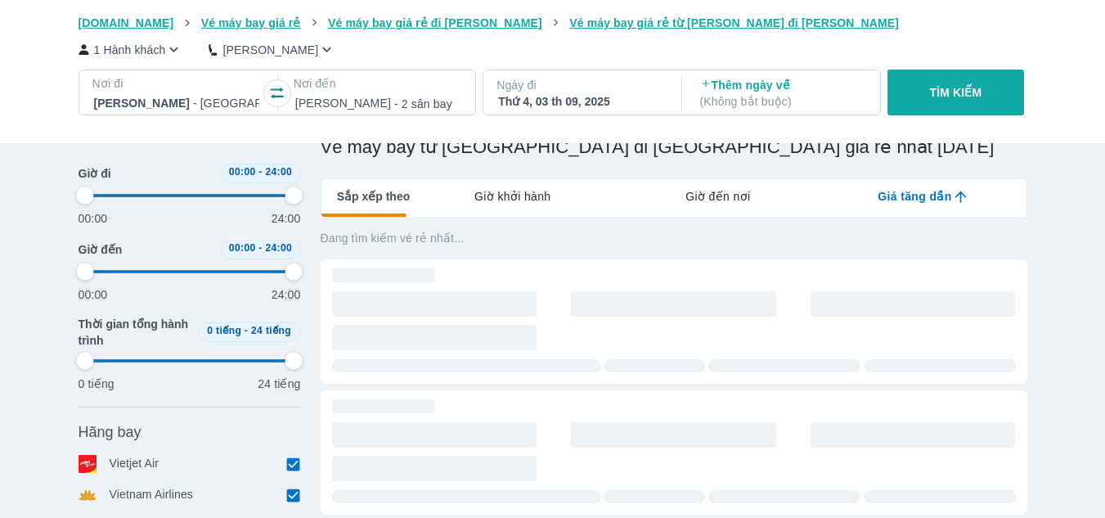
scroll to position [164, 0]
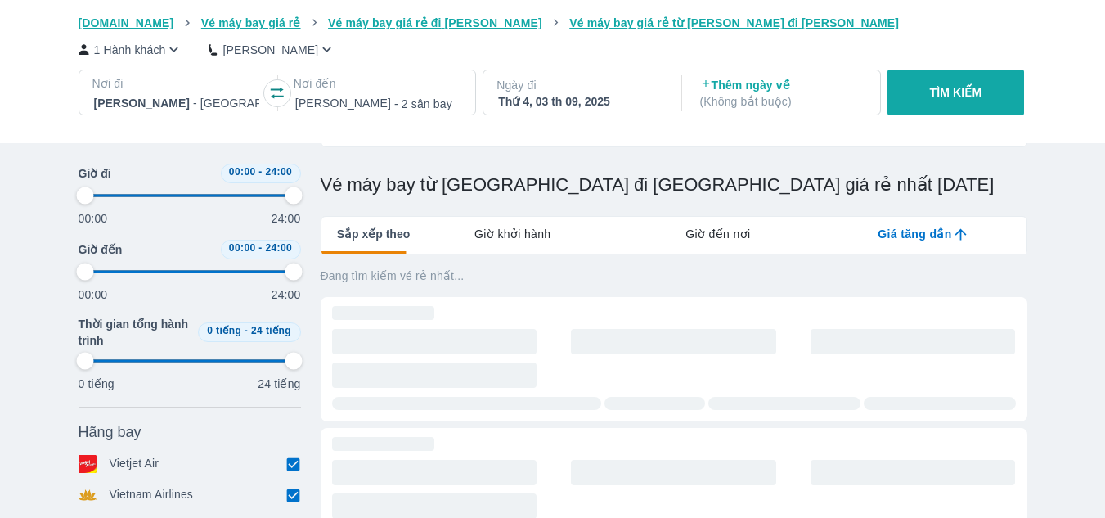
type input "97.9166666666667"
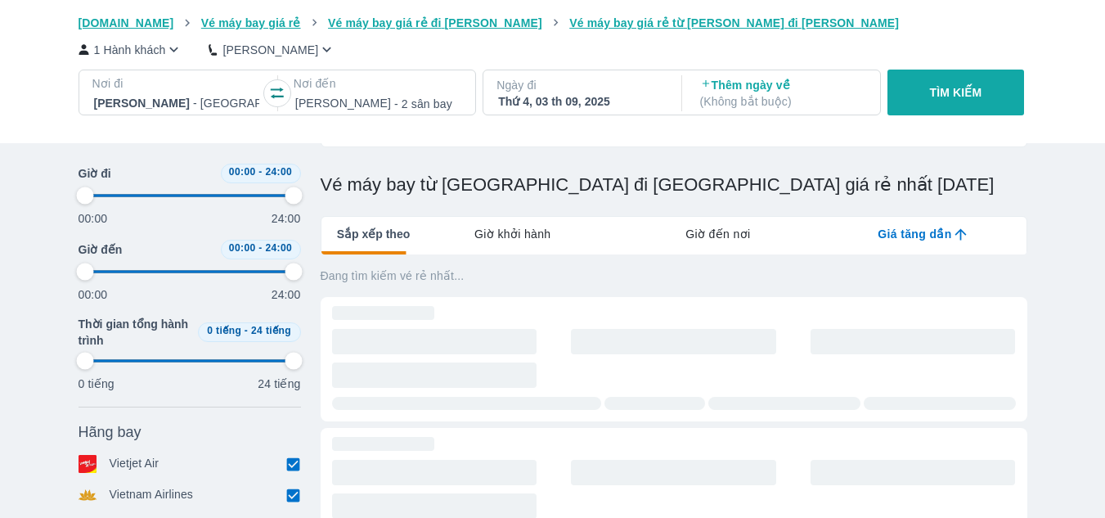
type input "97.9166666666667"
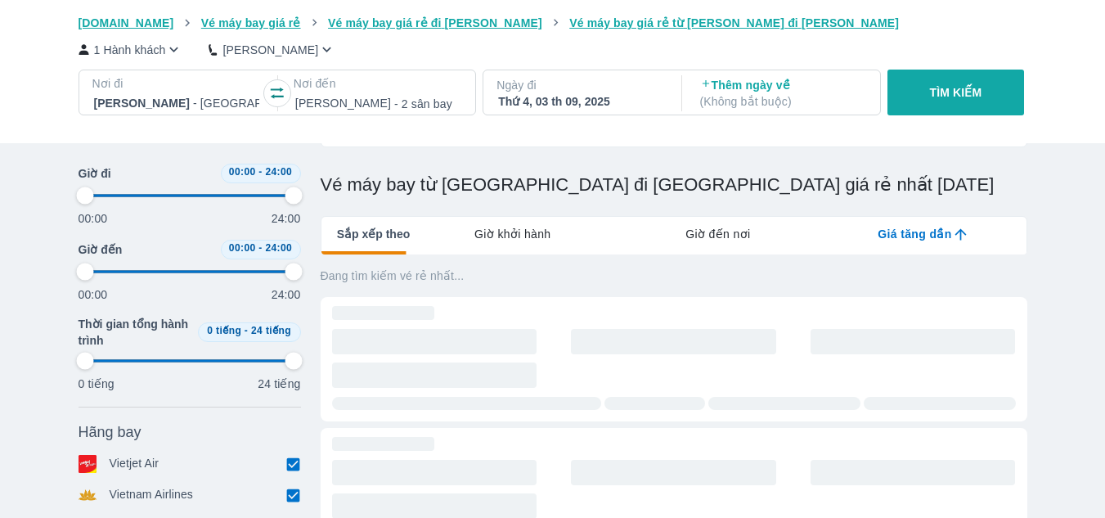
type input "97.9166666666667"
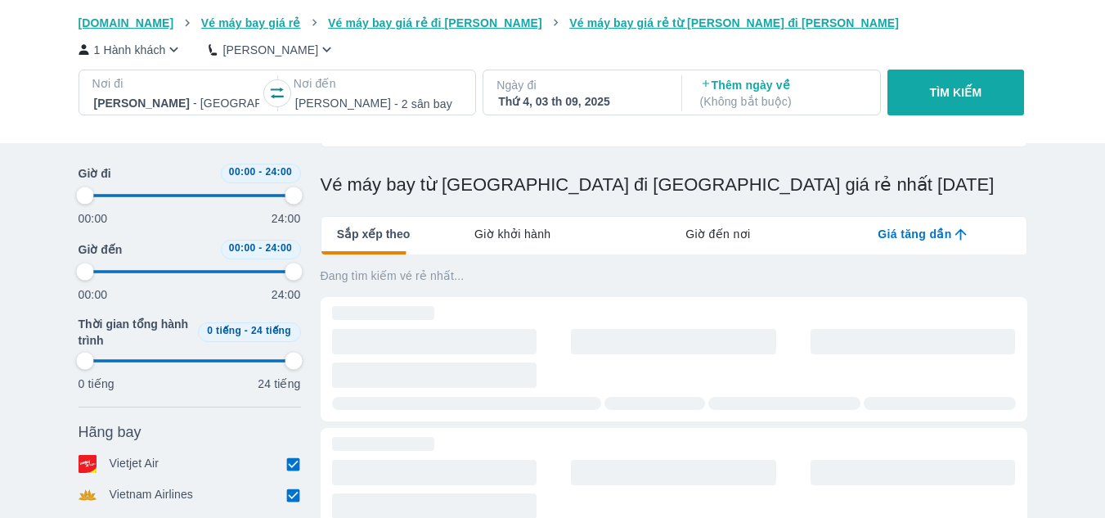
scroll to position [176, 0]
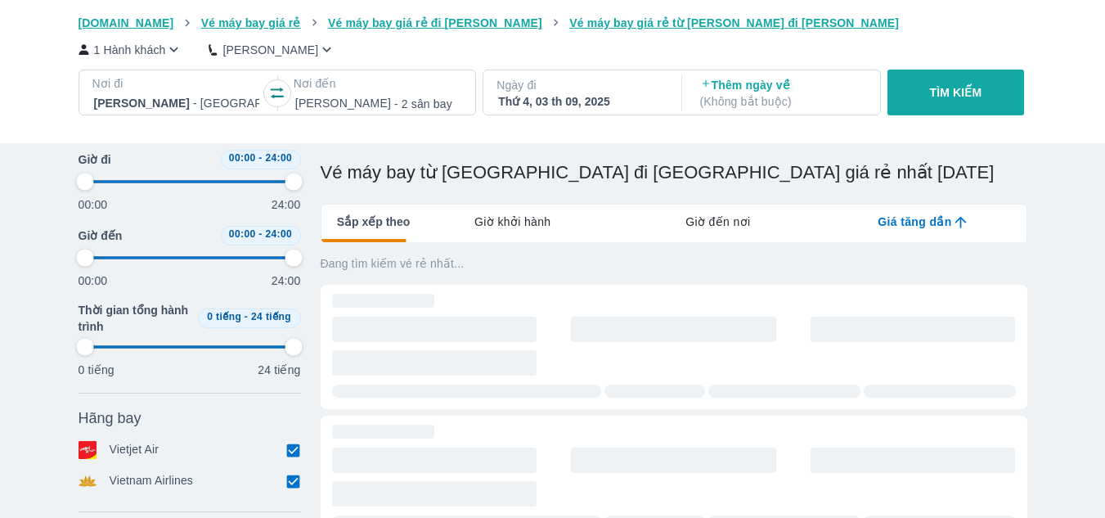
type input "97.9166666666667"
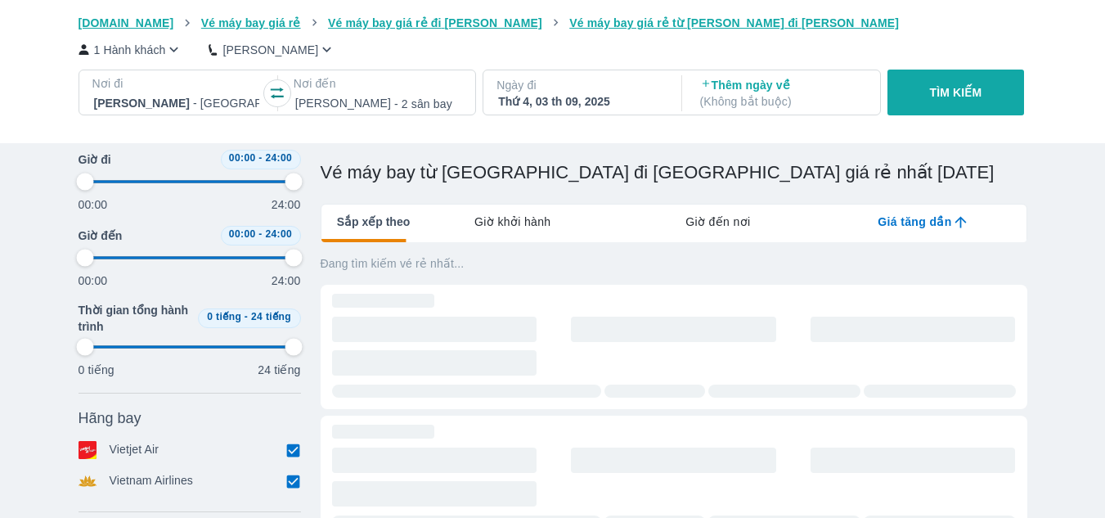
type input "97.9166666666667"
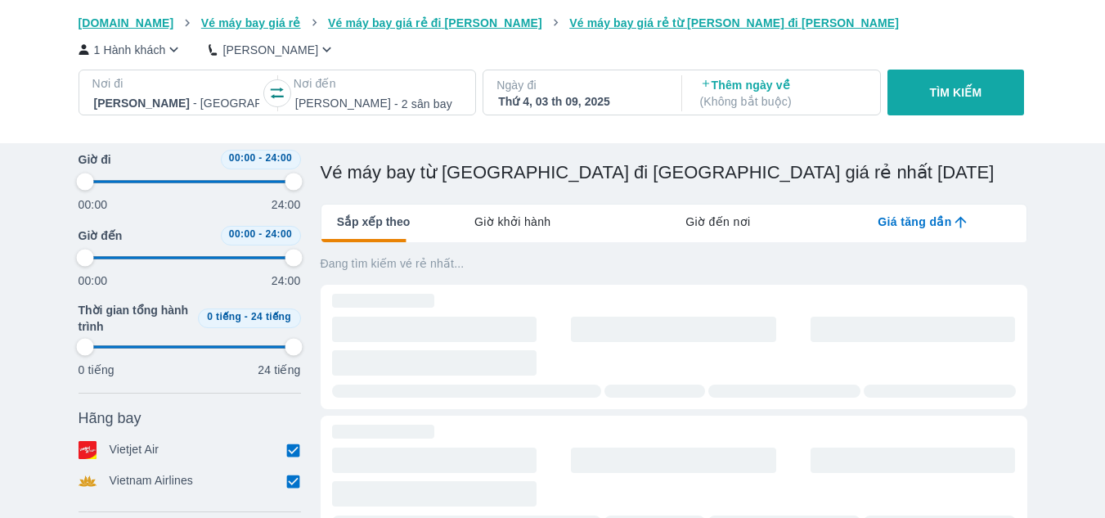
type input "97.9166666666667"
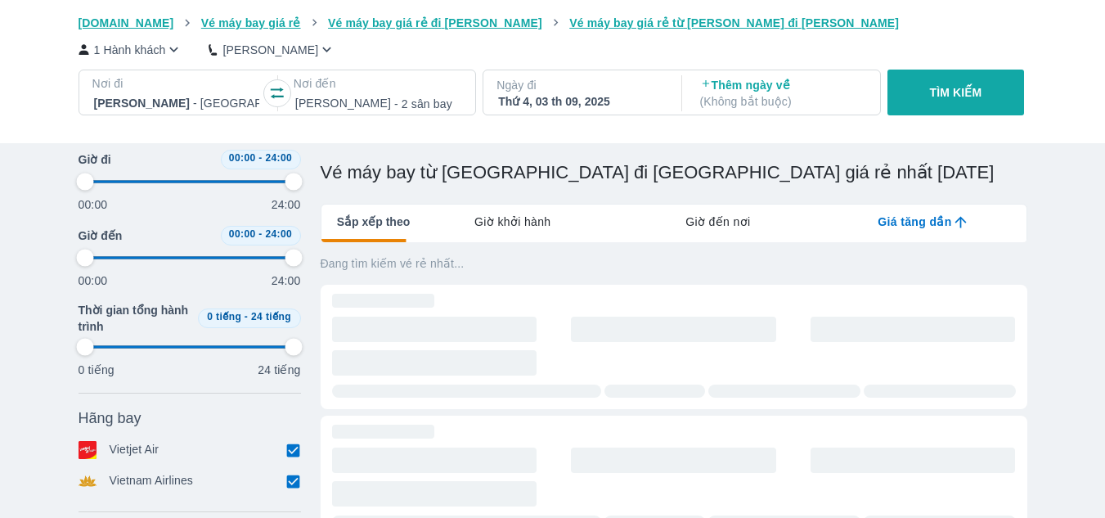
type input "97.9166666666667"
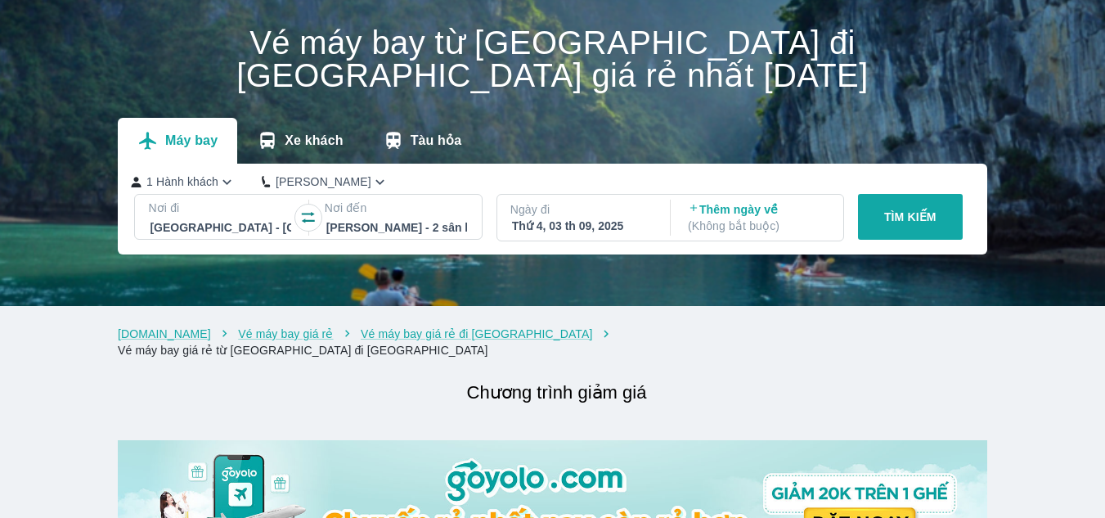
scroll to position [0, 0]
